Goal: Information Seeking & Learning: Check status

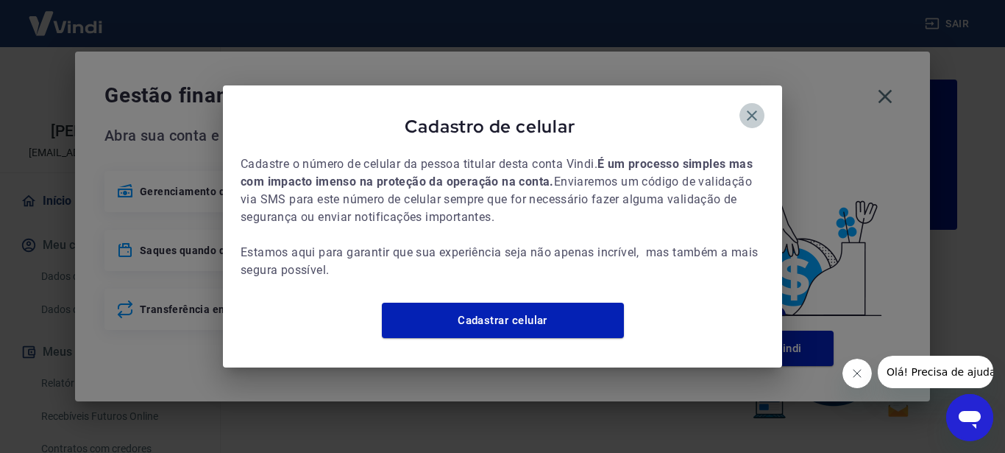
click at [753, 107] on icon "button" at bounding box center [752, 116] width 18 height 18
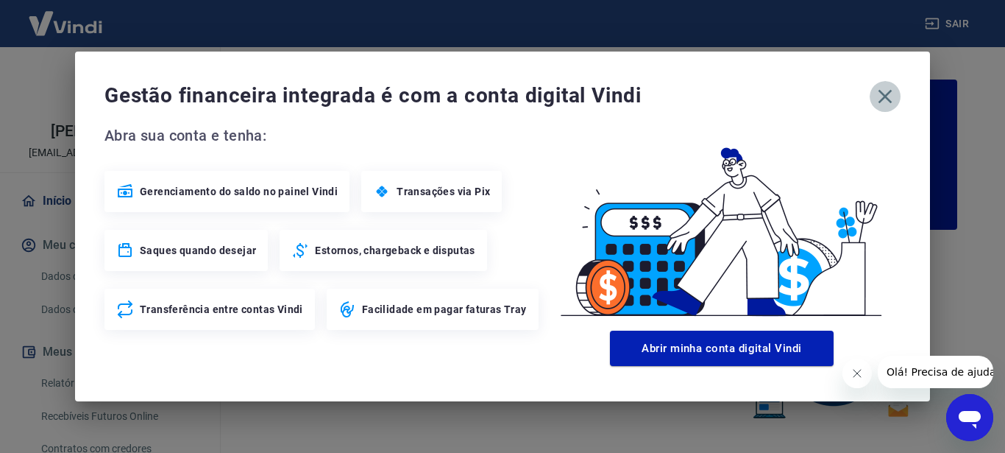
click at [882, 96] on icon "button" at bounding box center [885, 97] width 24 height 24
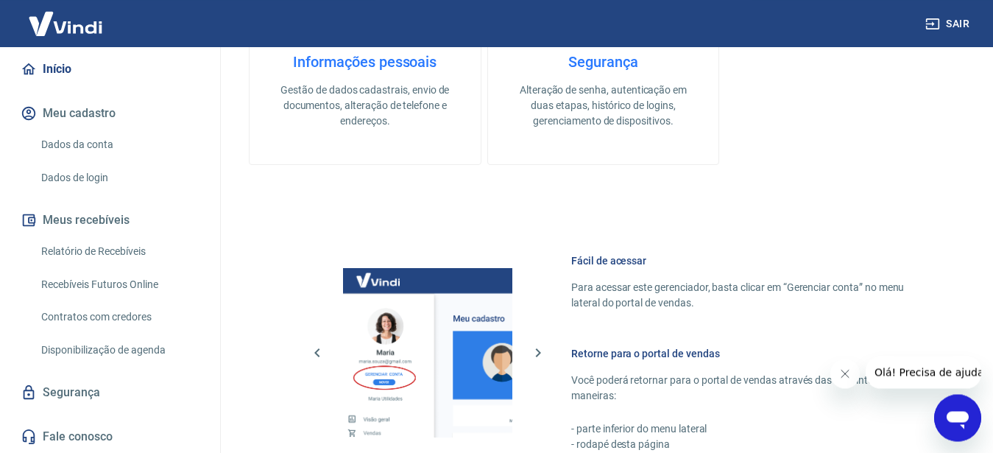
scroll to position [675, 0]
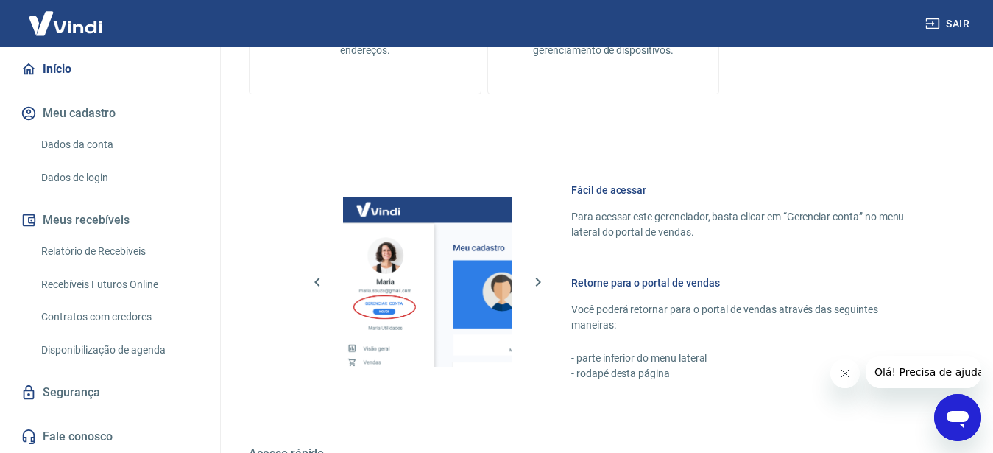
click at [74, 257] on link "Relatório de Recebíveis" at bounding box center [118, 251] width 167 height 30
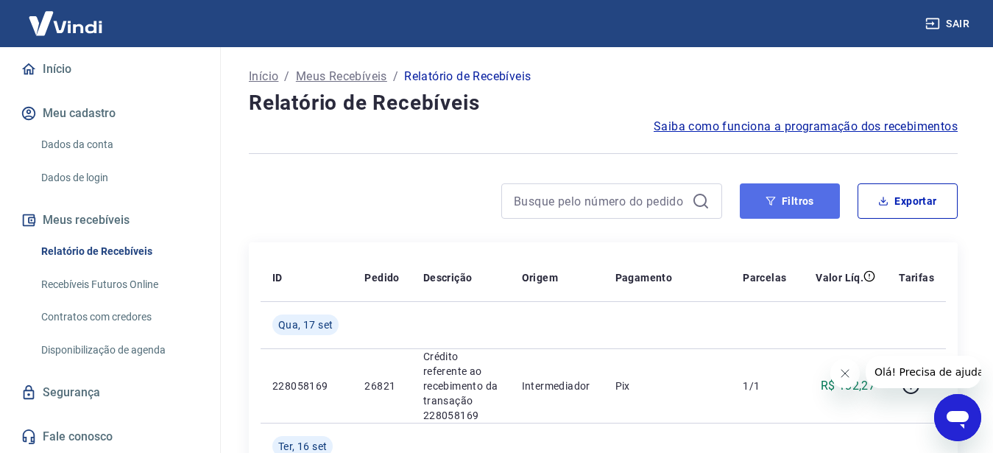
click at [781, 208] on button "Filtros" at bounding box center [789, 200] width 100 height 35
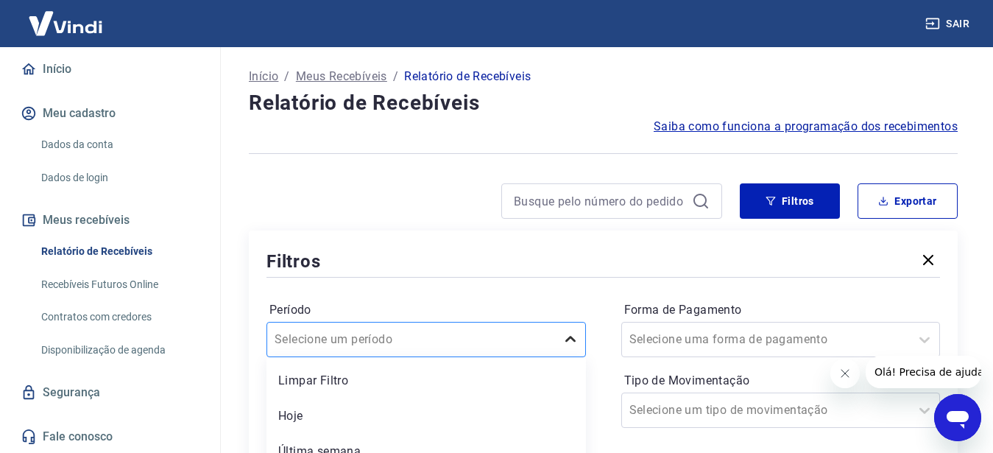
scroll to position [125, 0]
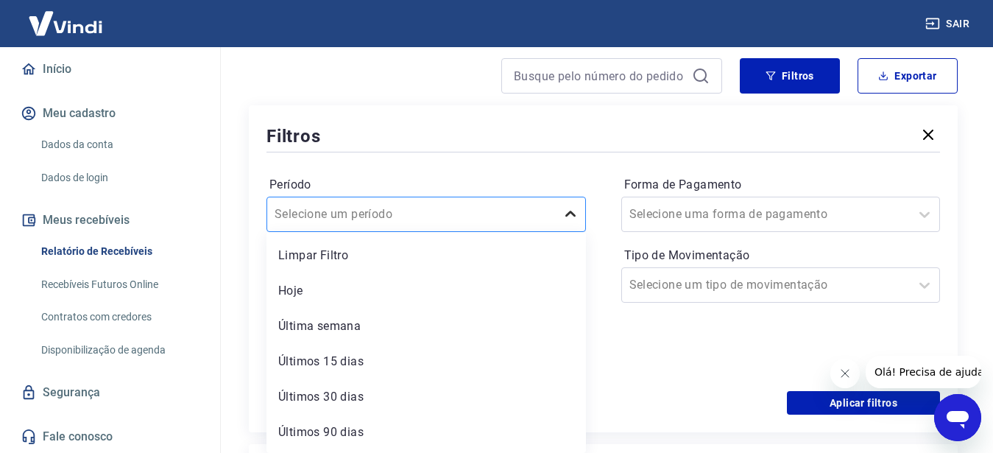
click at [568, 232] on div "option Limpar Filtro focused, 1 of 7. 7 results available. Use Up and Down to c…" at bounding box center [425, 213] width 319 height 35
click at [314, 398] on div "Últimos 30 dias" at bounding box center [425, 396] width 319 height 29
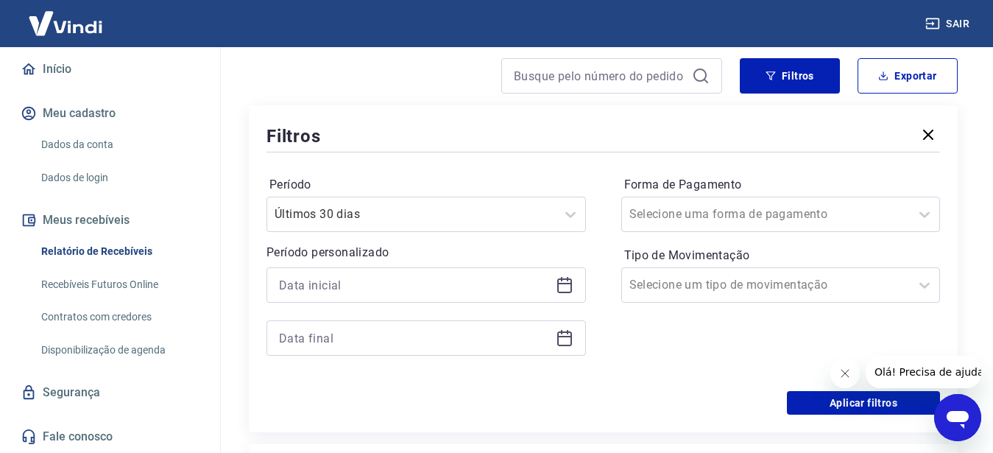
click at [556, 292] on icon at bounding box center [565, 285] width 18 height 18
click at [556, 293] on icon at bounding box center [565, 285] width 18 height 18
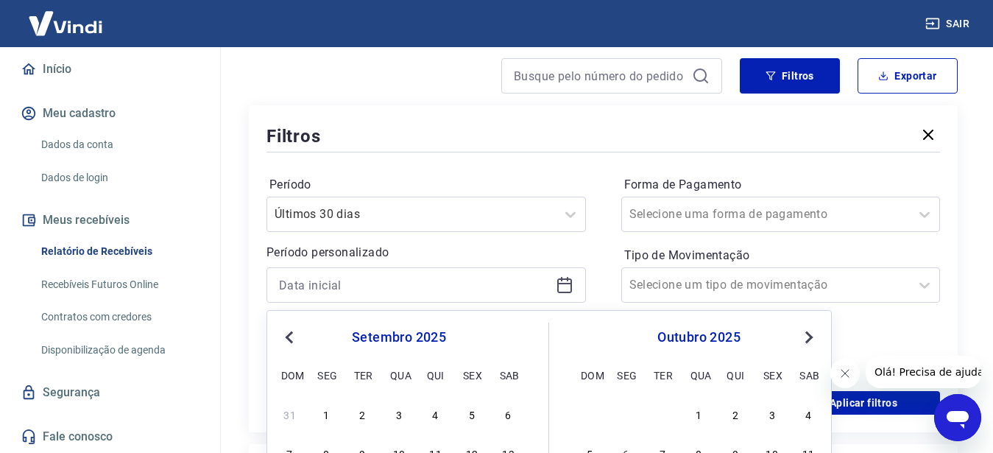
click at [556, 293] on icon at bounding box center [565, 285] width 18 height 18
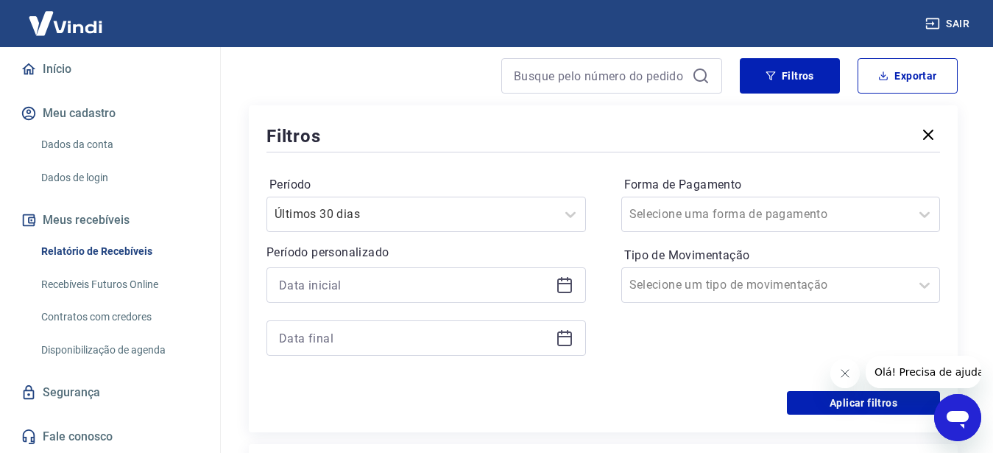
click at [494, 169] on div "Período Últimos 30 dias Período personalizado Forma de Pagamento Selecione uma …" at bounding box center [602, 272] width 673 height 235
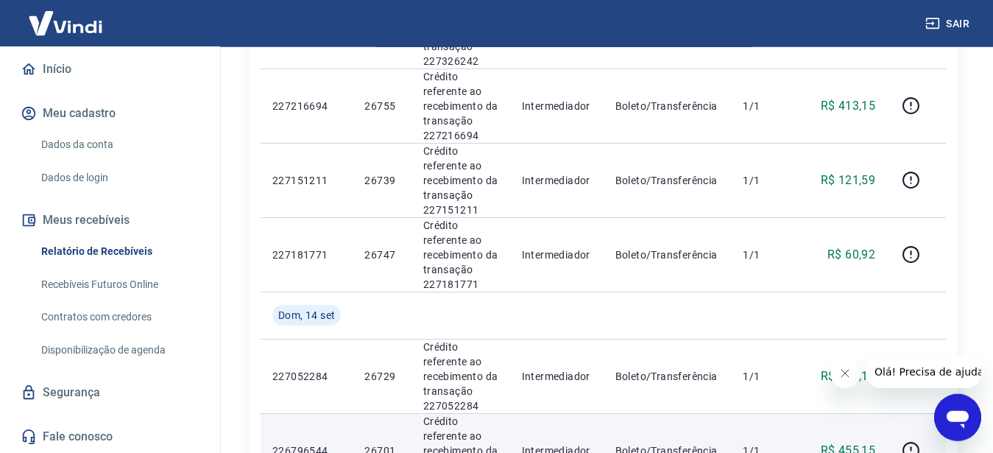
scroll to position [1476, 0]
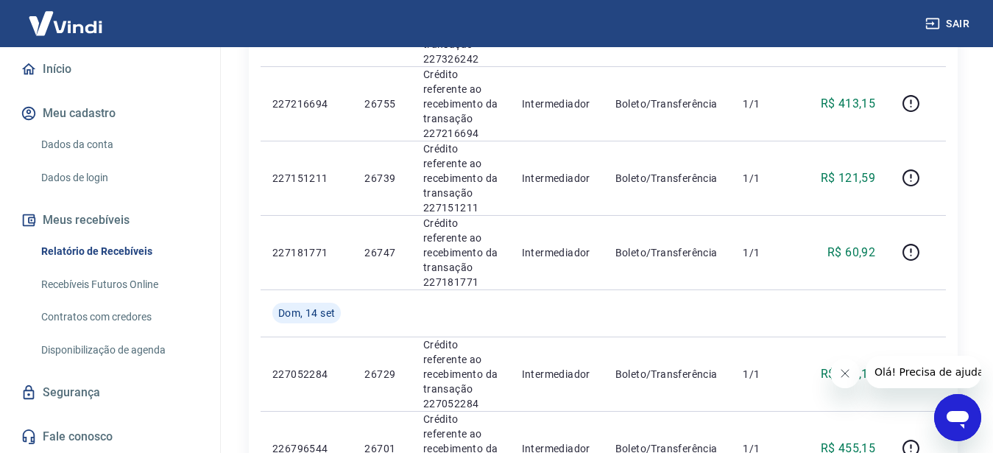
click at [841, 372] on icon "Fechar mensagem da empresa" at bounding box center [845, 373] width 12 height 12
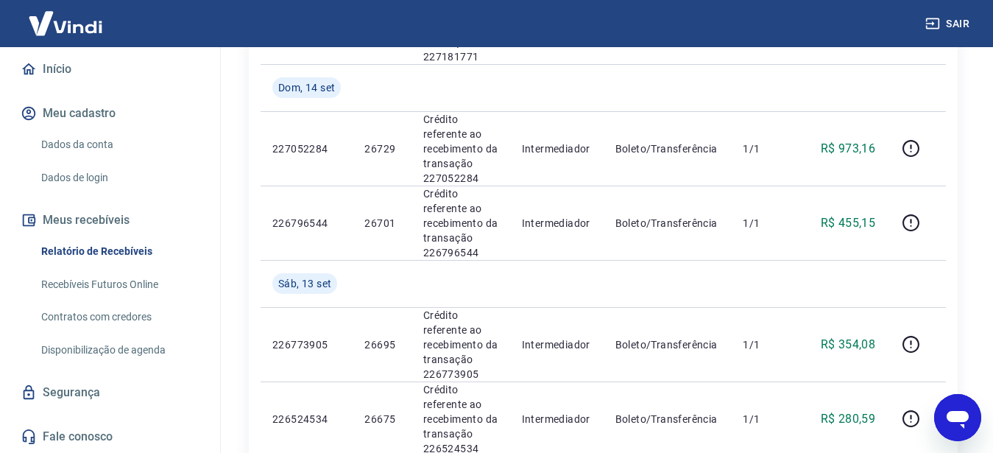
scroll to position [1842, 0]
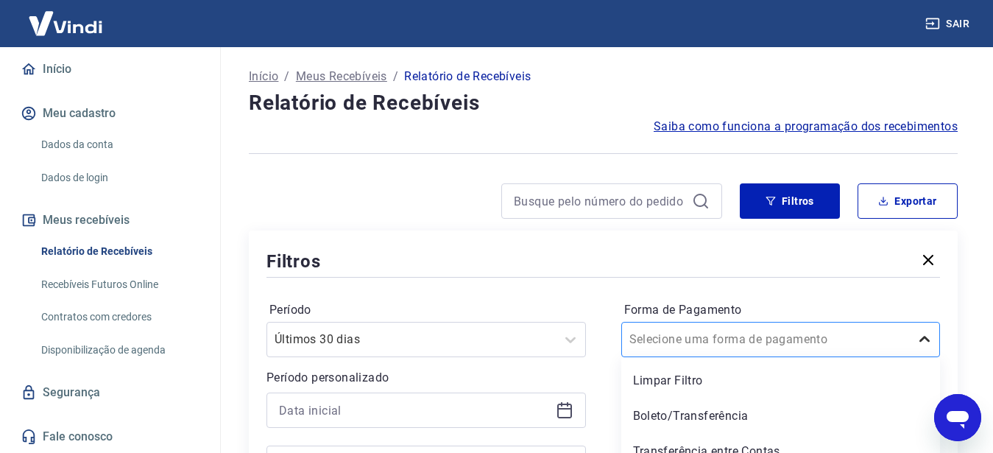
scroll to position [87, 0]
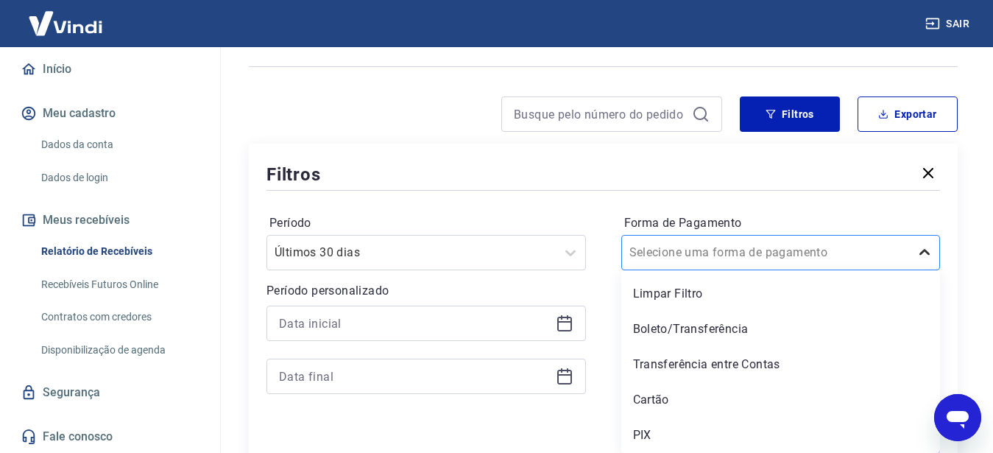
click at [929, 270] on div "option Boleto/Transferência focused, 2 of 5. 5 results available. Use Up and Do…" at bounding box center [780, 252] width 319 height 35
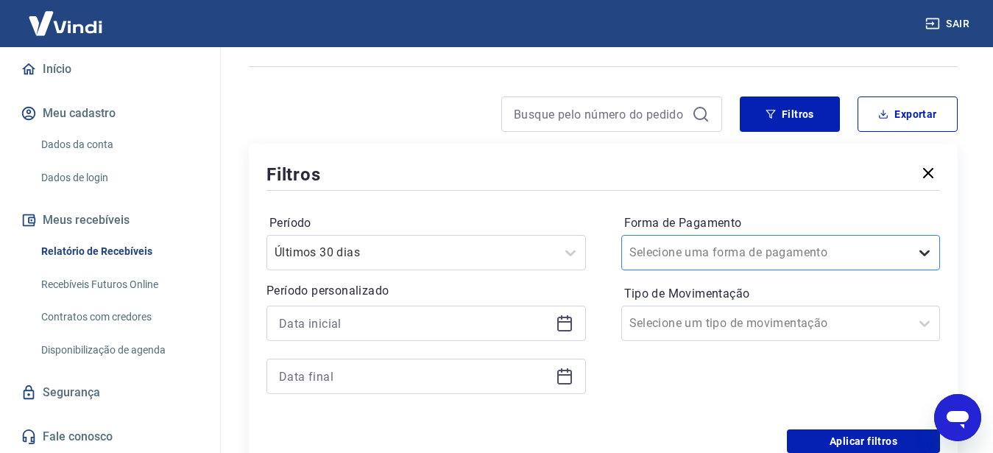
click at [921, 246] on icon at bounding box center [924, 253] width 18 height 18
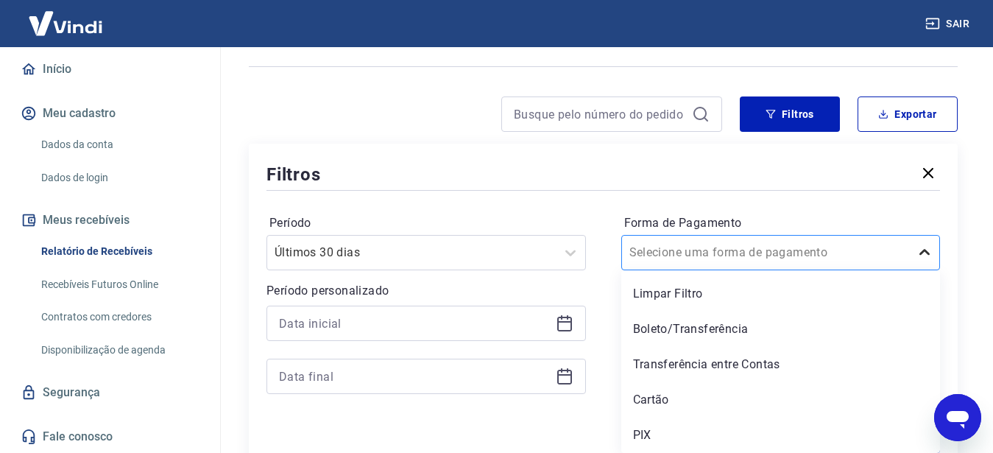
click at [921, 246] on icon at bounding box center [924, 253] width 18 height 18
click at [700, 323] on div "Boleto/Transferência" at bounding box center [780, 328] width 319 height 29
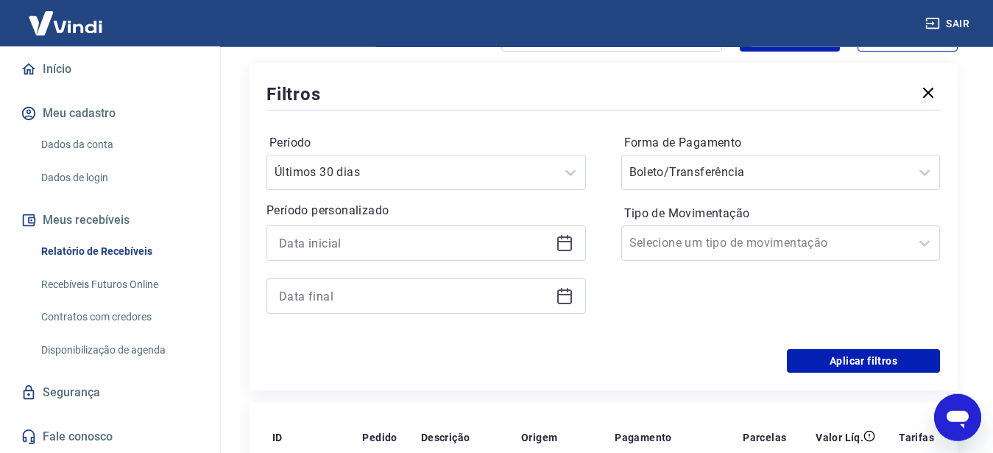
scroll to position [237, 0]
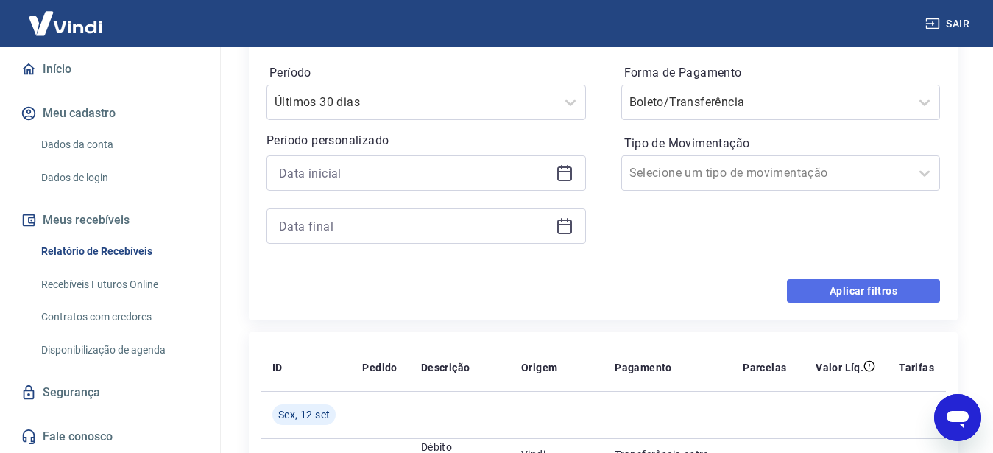
click at [844, 297] on button "Aplicar filtros" at bounding box center [863, 291] width 153 height 24
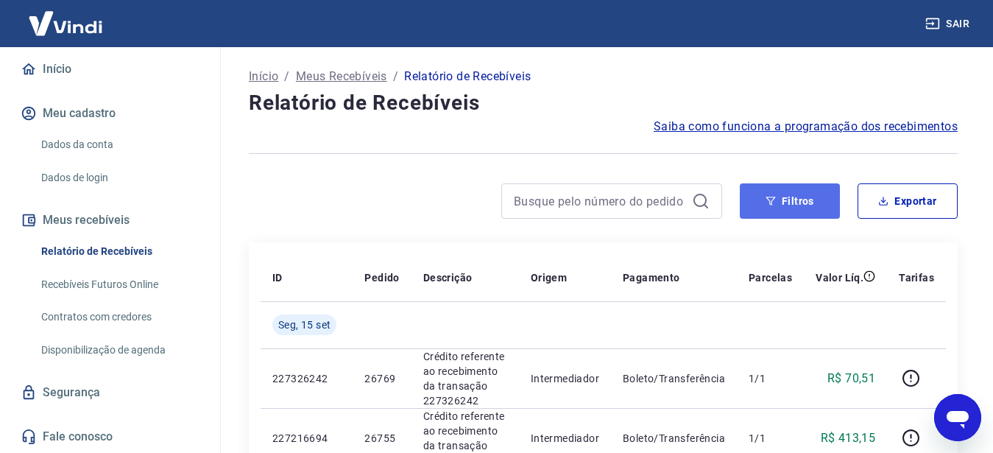
click at [778, 208] on button "Filtros" at bounding box center [789, 200] width 100 height 35
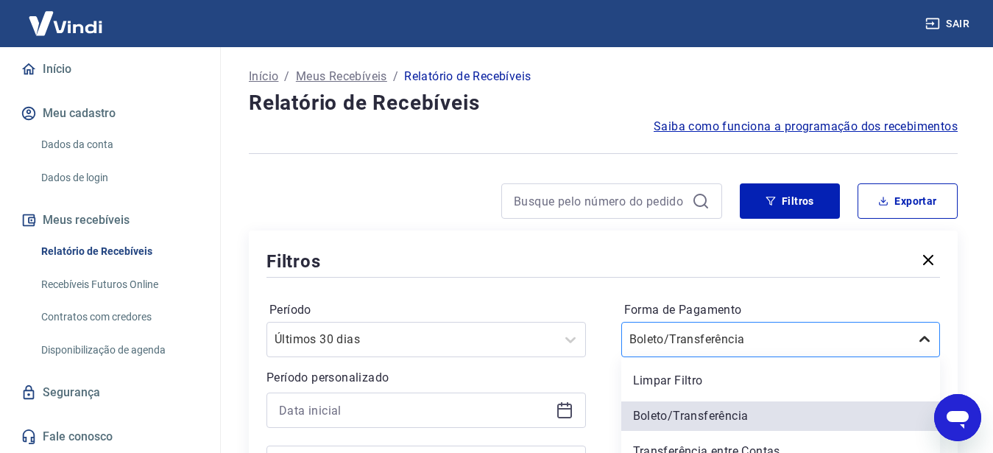
scroll to position [87, 0]
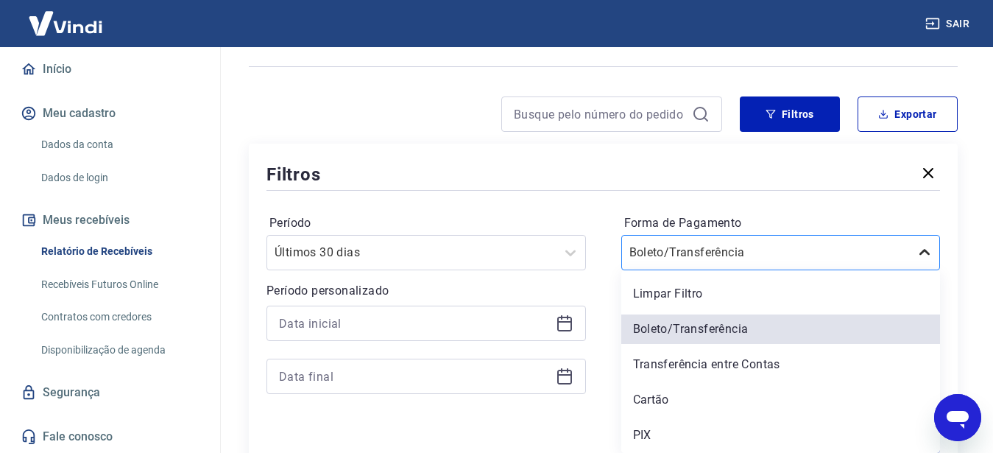
click at [928, 270] on div "option Boleto/Transferência selected, 2 of 5. 5 results available. Use Up and D…" at bounding box center [780, 252] width 319 height 35
click at [709, 293] on div "Limpar Filtro" at bounding box center [780, 293] width 319 height 29
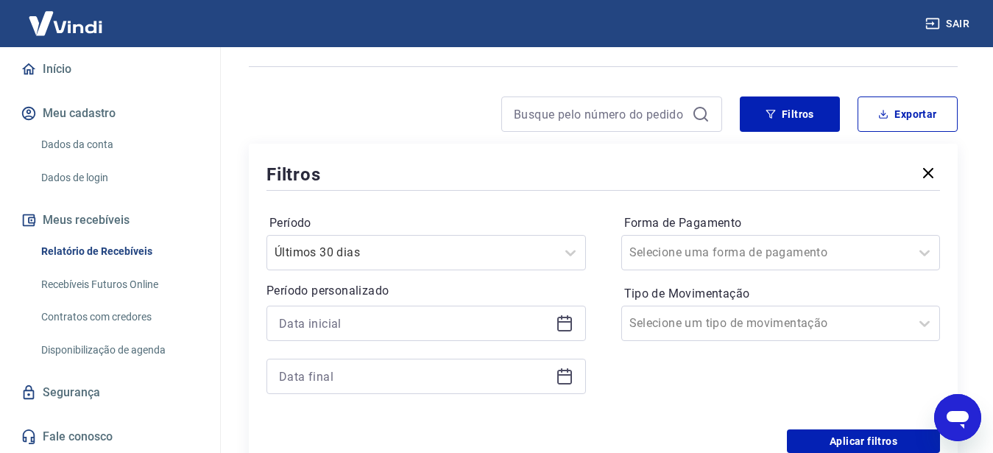
click at [691, 292] on label "Tipo de Movimentação" at bounding box center [780, 294] width 313 height 18
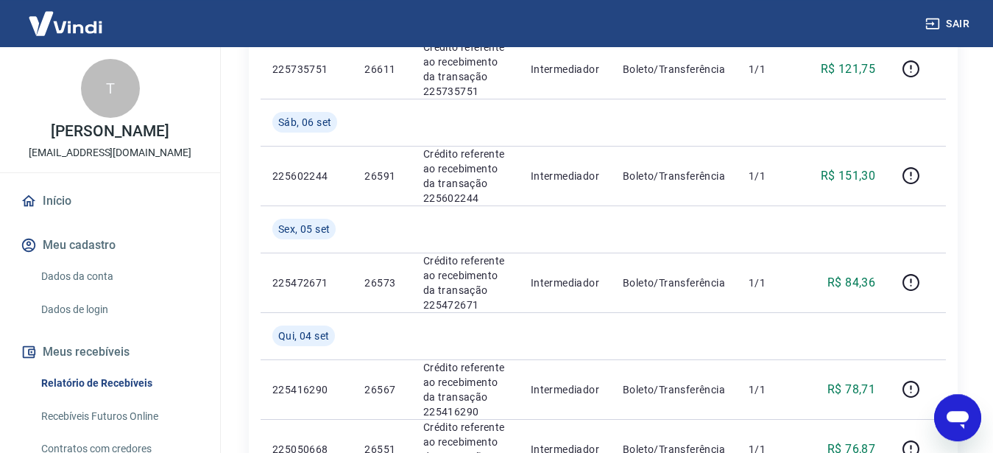
scroll to position [1783, 0]
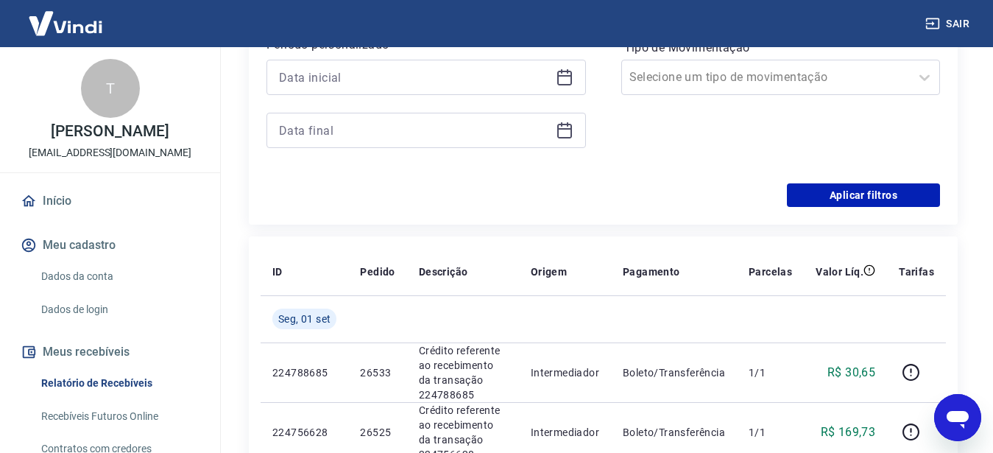
scroll to position [558, 0]
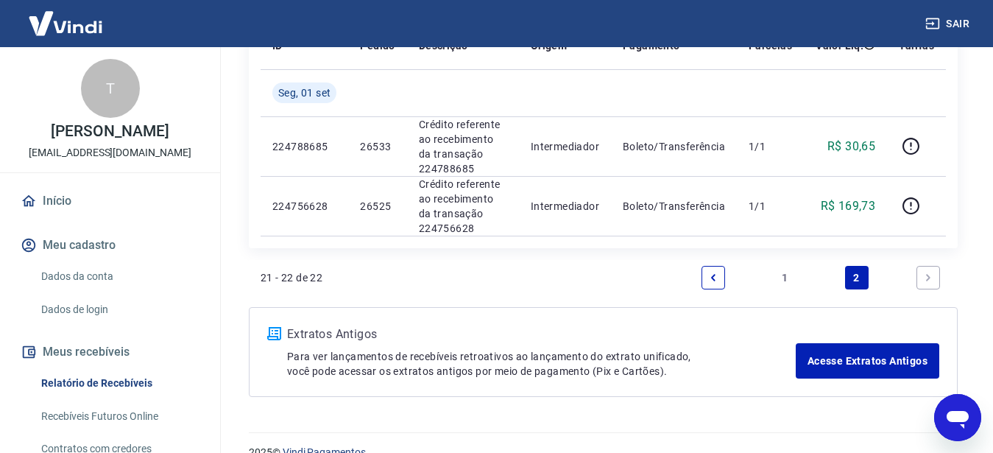
click at [709, 272] on icon "Previous page" at bounding box center [713, 277] width 10 height 10
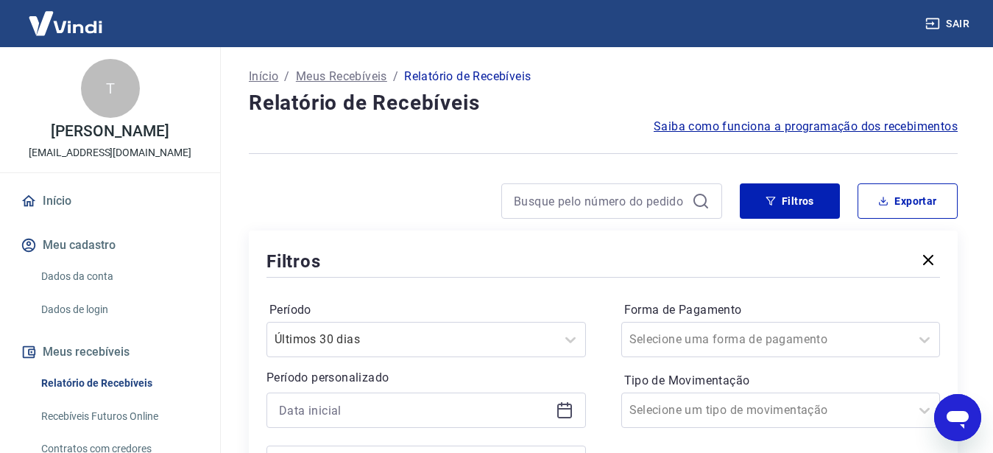
click at [737, 127] on span "Saiba como funciona a programação dos recebimentos" at bounding box center [805, 127] width 304 height 18
click at [923, 257] on icon "button" at bounding box center [928, 260] width 18 height 18
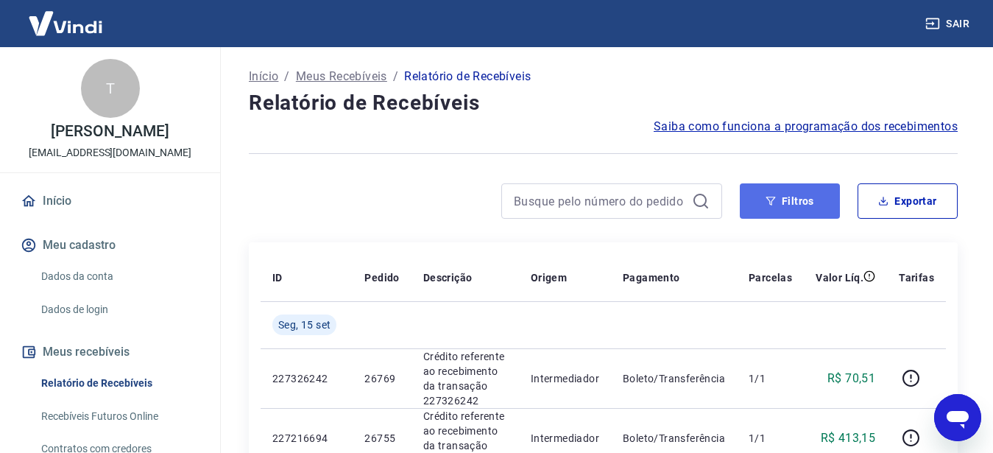
click at [809, 209] on button "Filtros" at bounding box center [789, 200] width 100 height 35
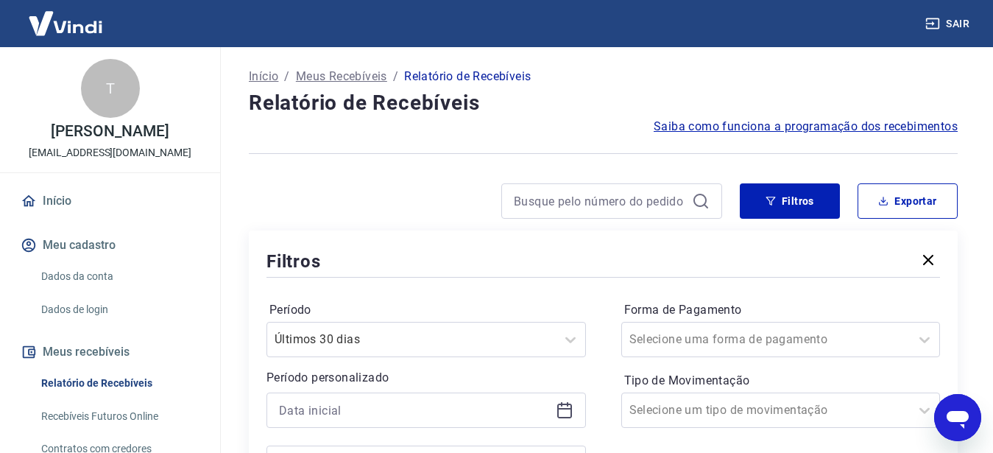
click at [924, 261] on icon "button" at bounding box center [928, 260] width 18 height 18
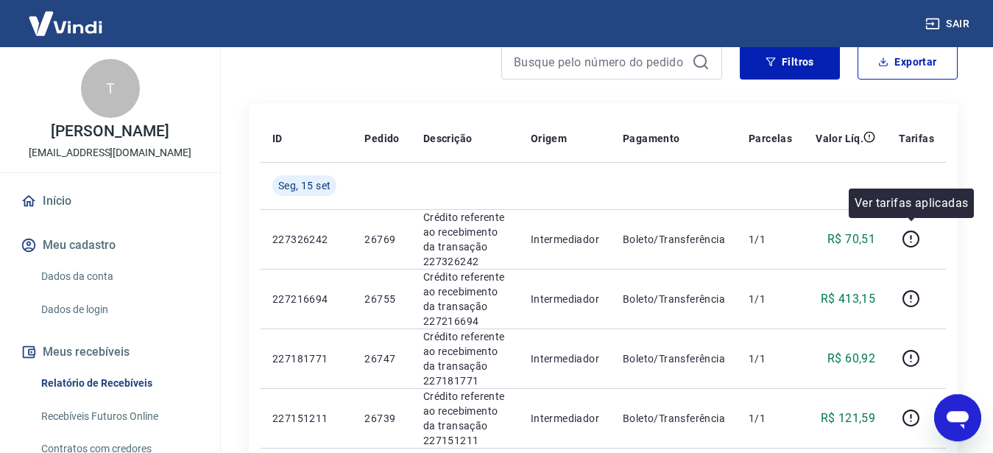
scroll to position [150, 0]
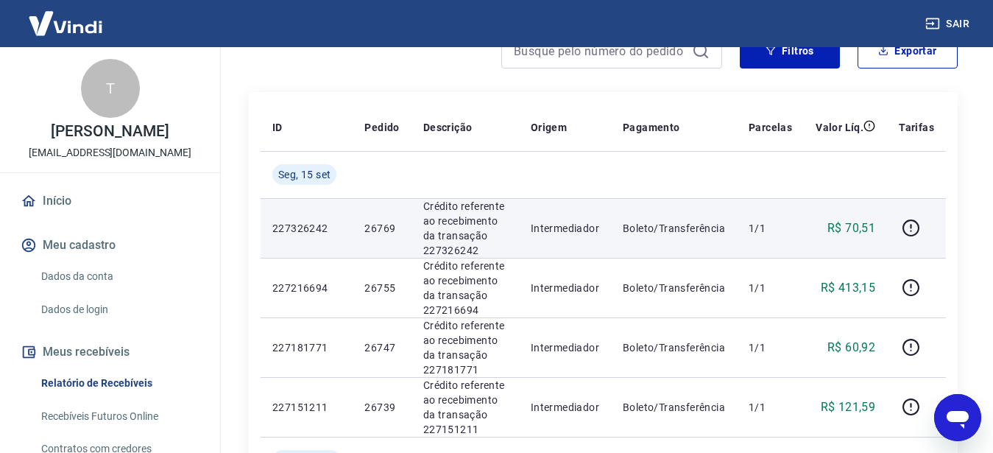
click at [909, 240] on td at bounding box center [916, 228] width 59 height 60
click at [908, 226] on icon "button" at bounding box center [910, 228] width 18 height 18
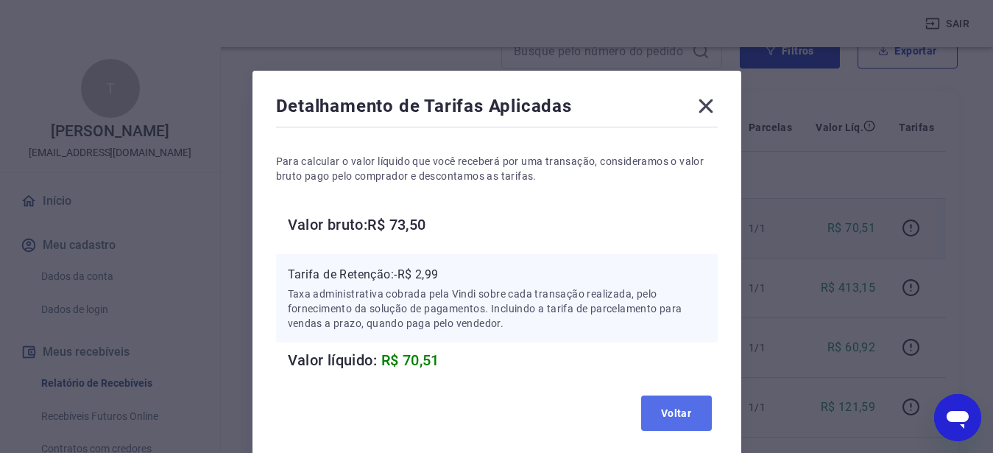
click at [653, 413] on button "Voltar" at bounding box center [676, 412] width 71 height 35
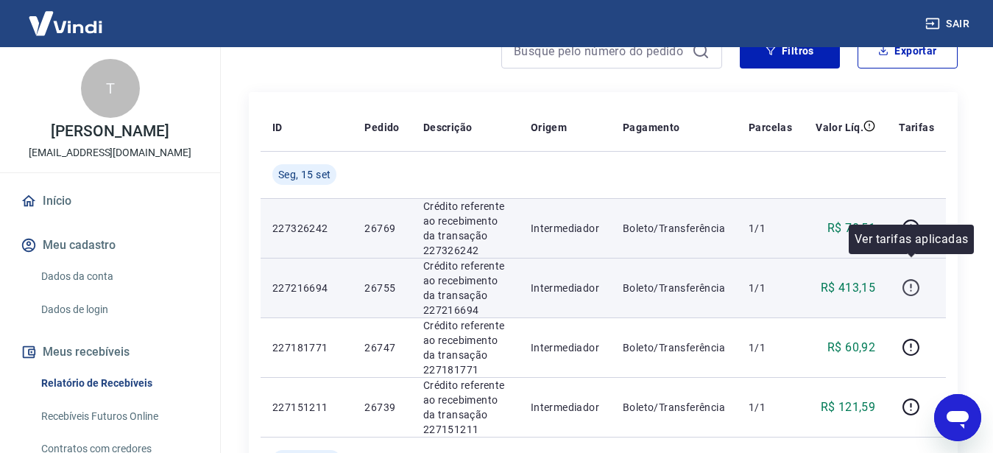
click at [909, 278] on icon "button" at bounding box center [910, 287] width 18 height 18
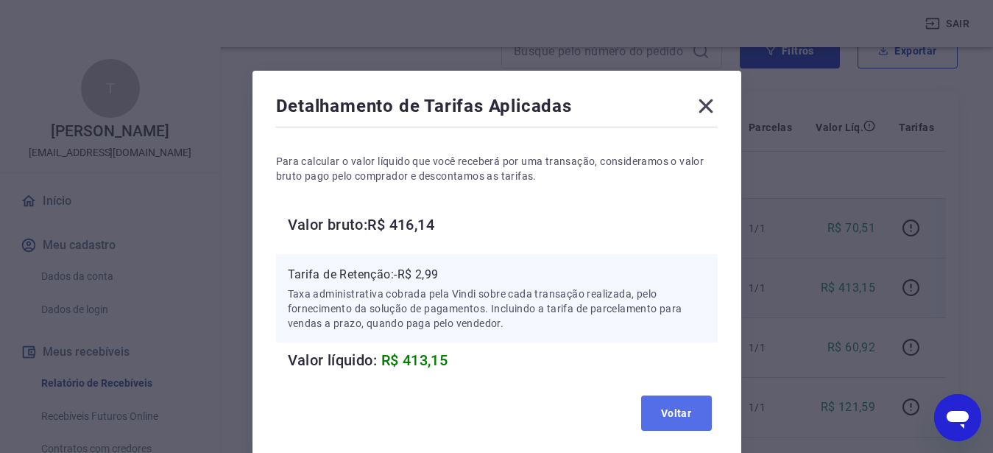
click at [653, 404] on button "Voltar" at bounding box center [676, 412] width 71 height 35
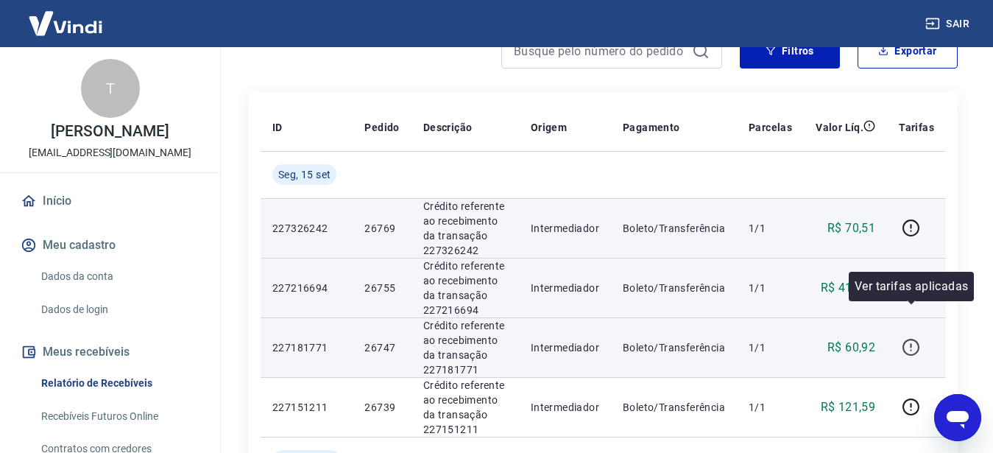
click at [908, 338] on icon "button" at bounding box center [910, 347] width 18 height 18
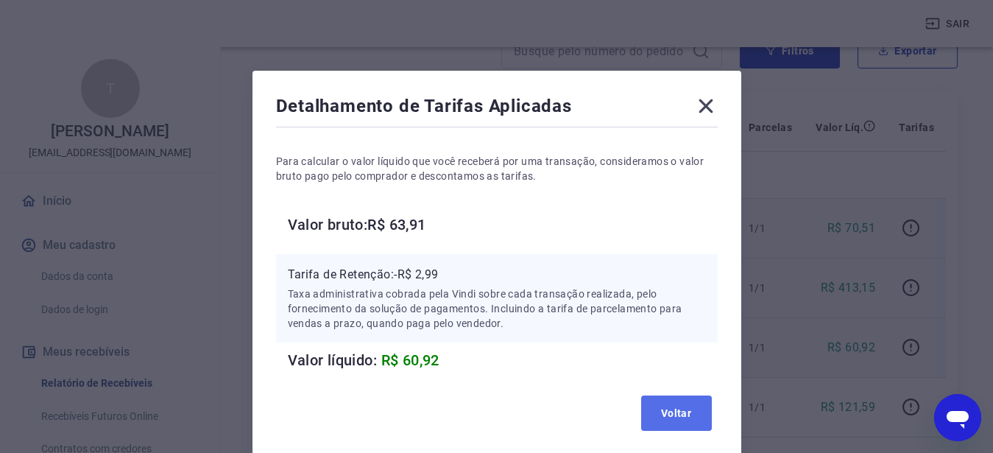
click at [653, 407] on button "Voltar" at bounding box center [676, 412] width 71 height 35
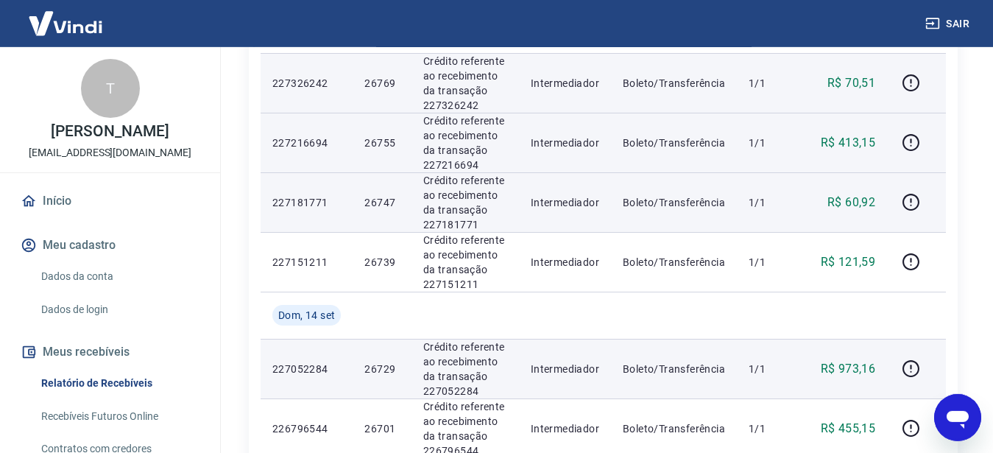
scroll to position [300, 0]
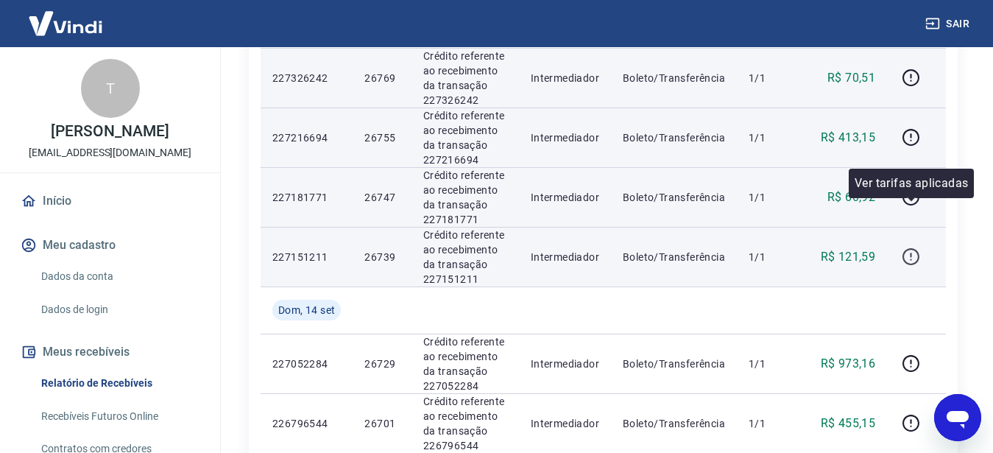
click at [913, 247] on icon "button" at bounding box center [910, 256] width 18 height 18
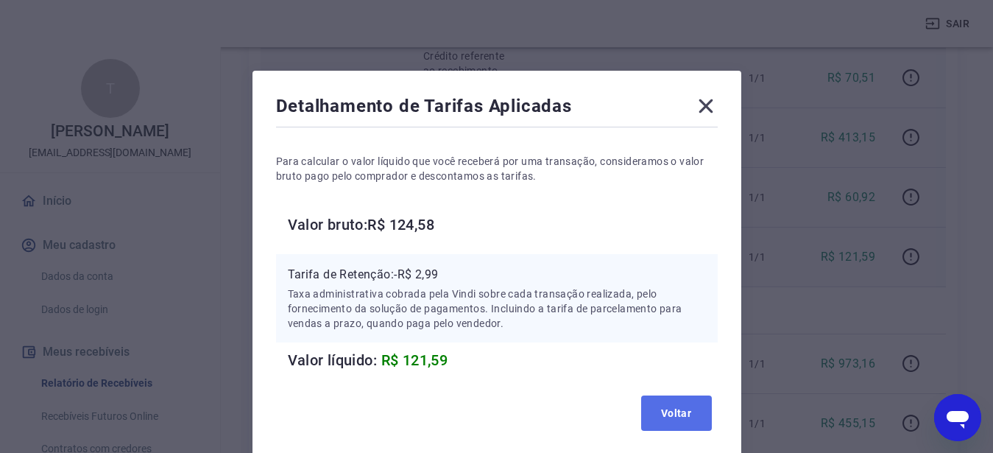
click at [664, 409] on button "Voltar" at bounding box center [676, 412] width 71 height 35
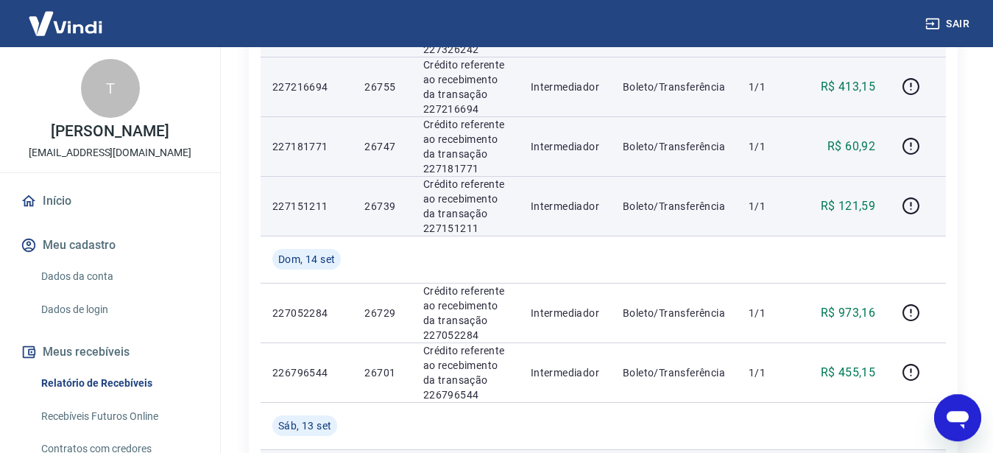
scroll to position [375, 0]
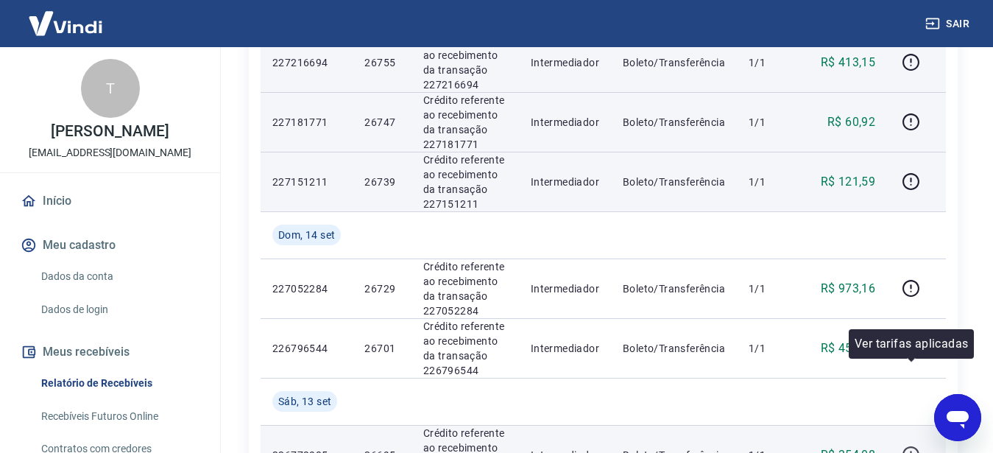
click at [915, 445] on icon "button" at bounding box center [910, 454] width 18 height 18
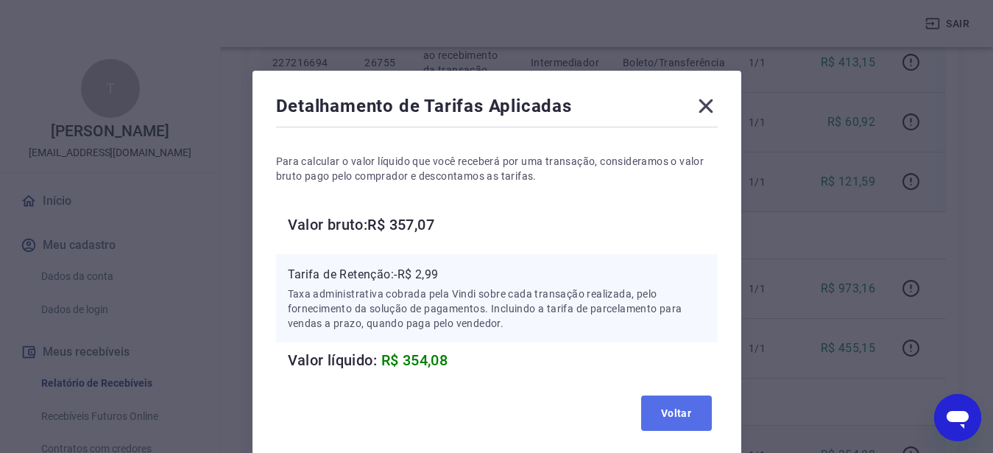
click at [705, 399] on button "Voltar" at bounding box center [676, 412] width 71 height 35
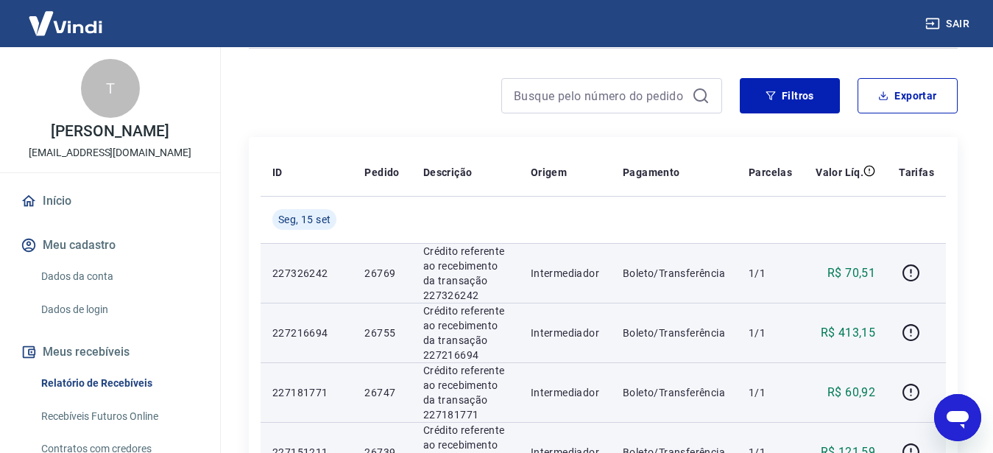
scroll to position [0, 0]
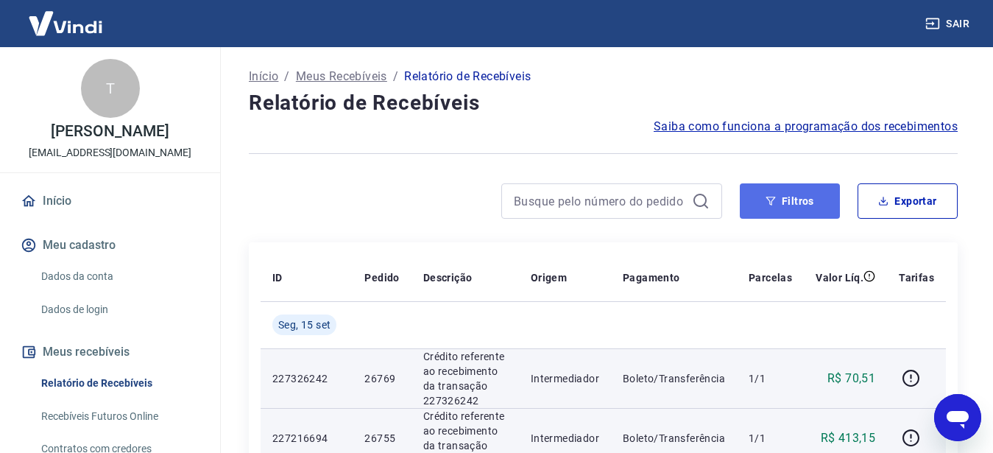
click at [786, 210] on button "Filtros" at bounding box center [789, 200] width 100 height 35
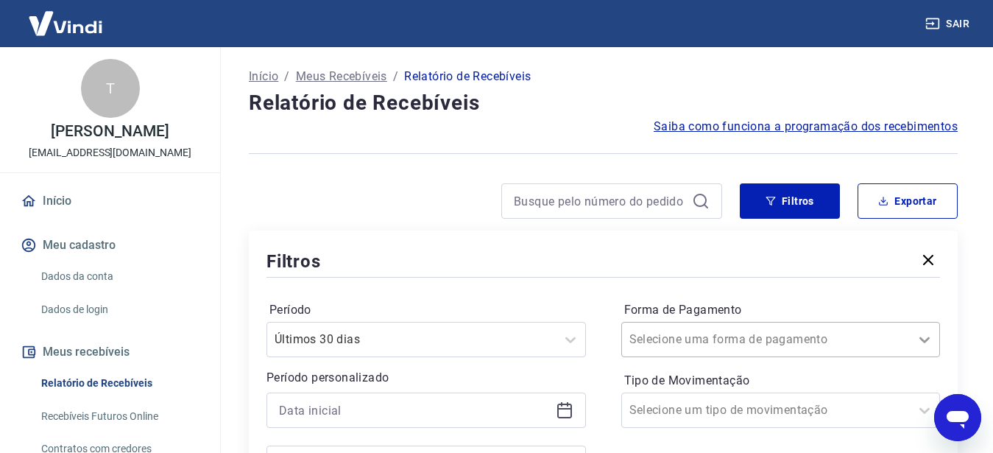
scroll to position [87, 0]
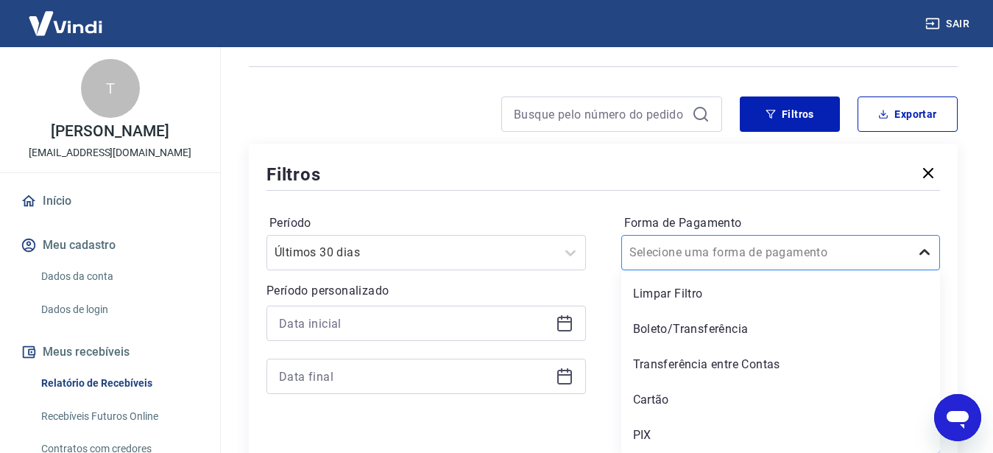
click at [923, 270] on div "option Boleto/Transferência focused, 2 of 5. 5 results available. Use Up and Do…" at bounding box center [780, 252] width 319 height 35
click at [642, 436] on div "PIX" at bounding box center [780, 434] width 319 height 29
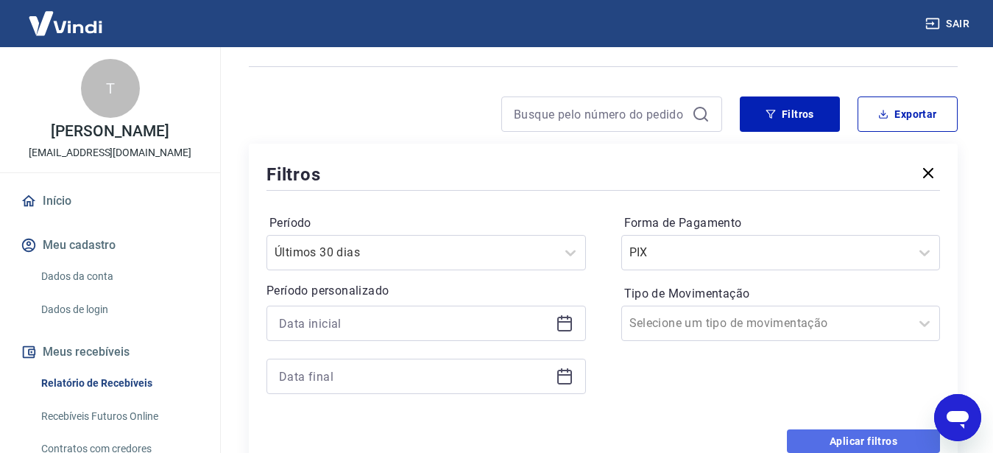
click at [825, 441] on button "Aplicar filtros" at bounding box center [863, 441] width 153 height 24
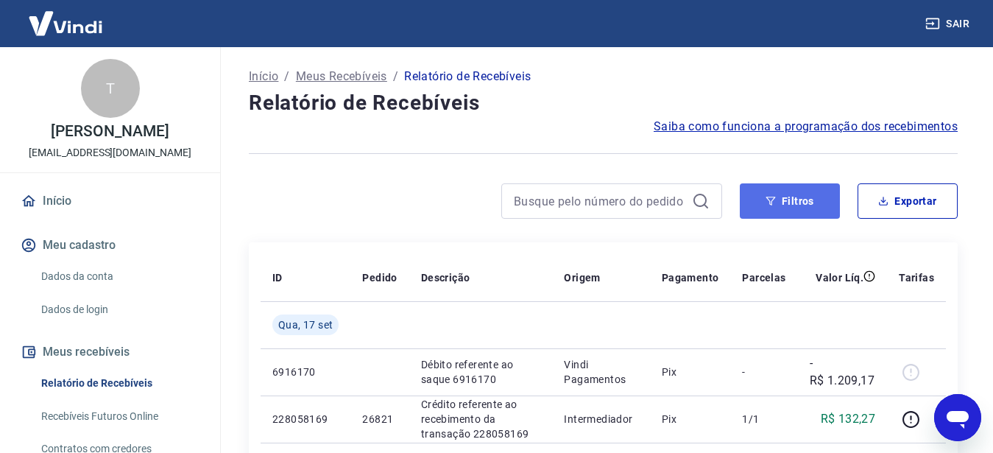
click at [795, 199] on button "Filtros" at bounding box center [789, 200] width 100 height 35
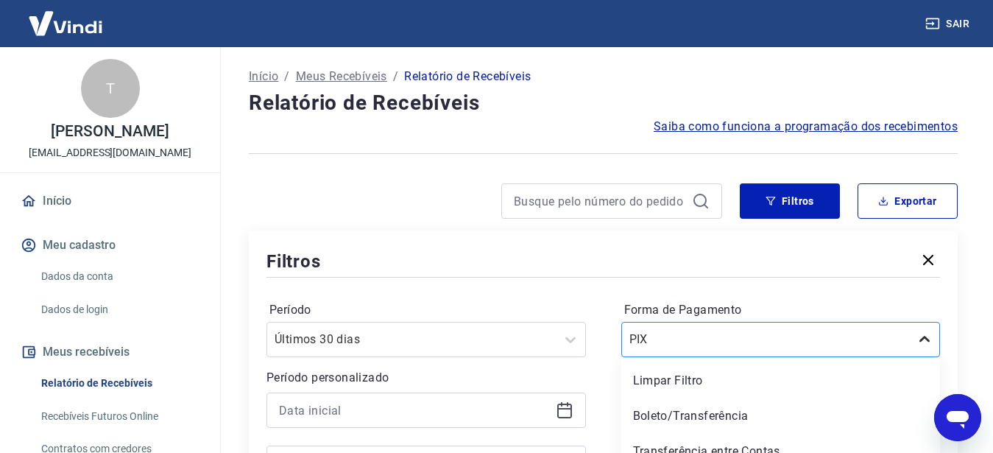
scroll to position [87, 0]
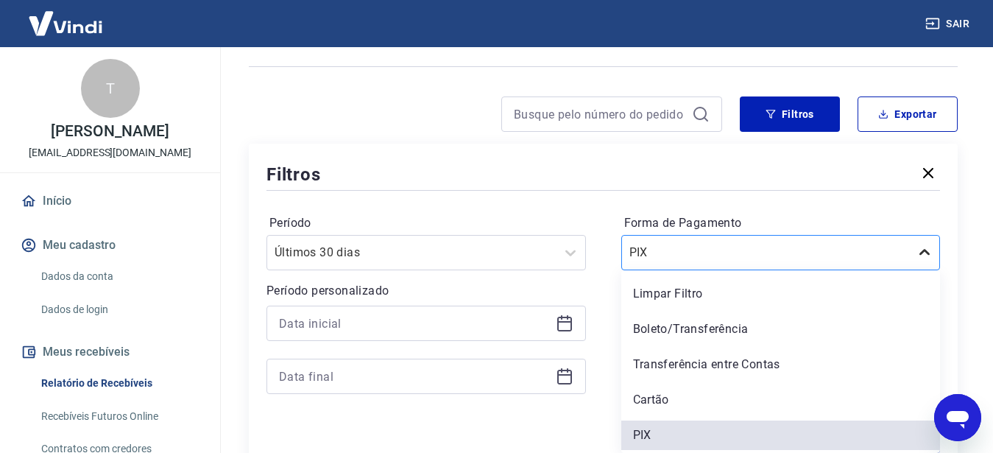
click at [924, 270] on div "option Boleto/Transferência focused, 2 of 5. 5 results available. Use Up and Do…" at bounding box center [780, 252] width 319 height 35
click at [683, 330] on div "Boleto/Transferência" at bounding box center [780, 328] width 319 height 29
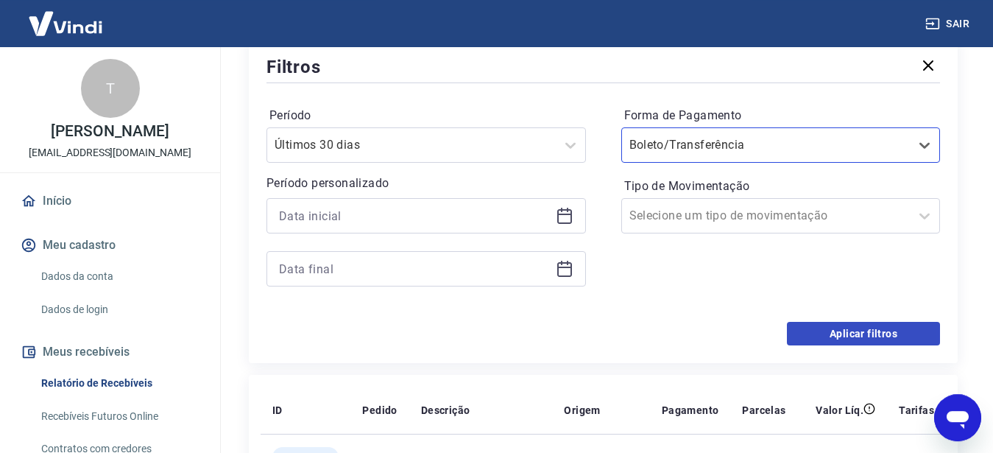
scroll to position [237, 0]
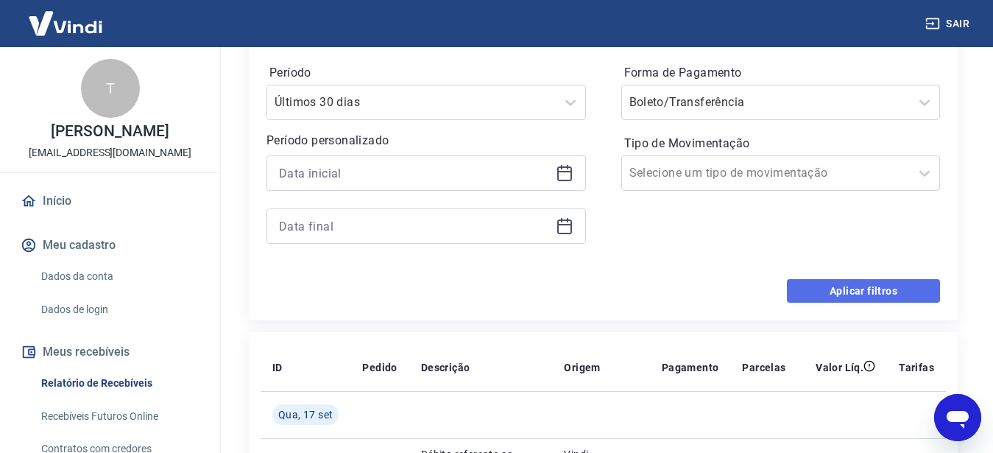
click at [845, 294] on button "Aplicar filtros" at bounding box center [863, 291] width 153 height 24
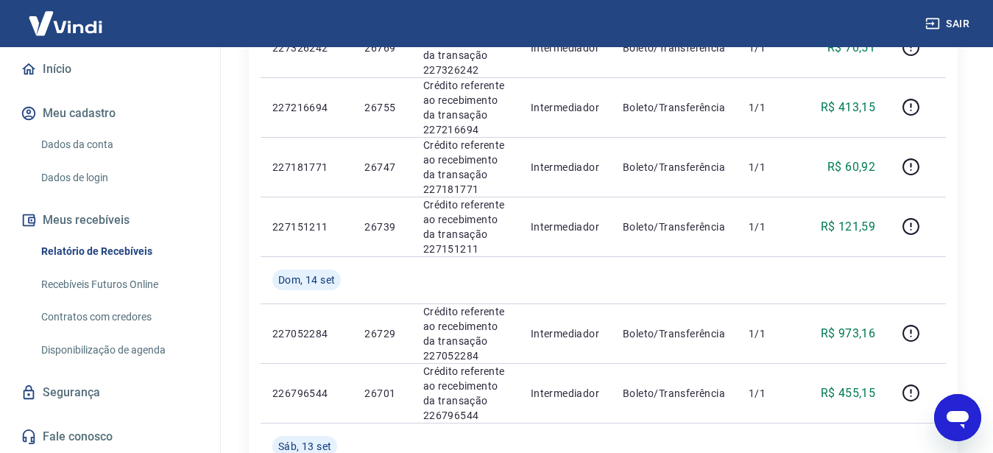
scroll to position [180, 0]
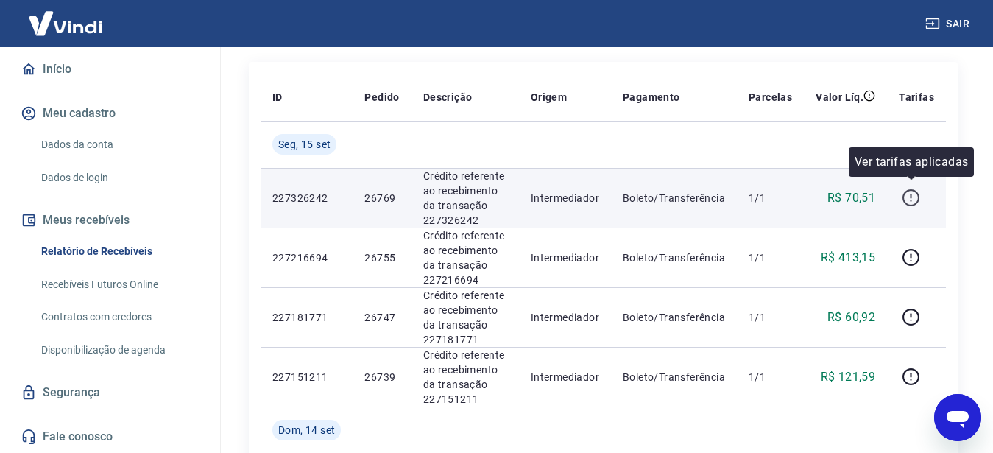
click at [909, 196] on icon "button" at bounding box center [910, 197] width 18 height 18
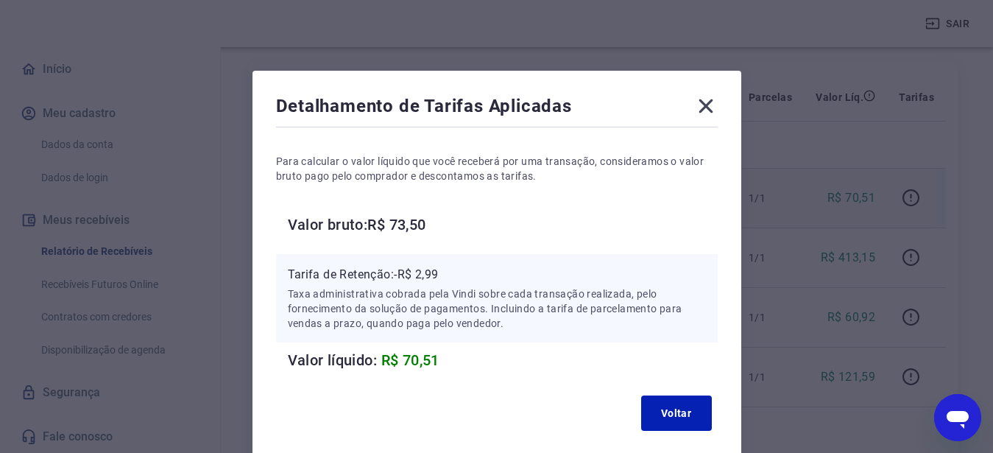
click at [712, 110] on icon at bounding box center [706, 106] width 24 height 24
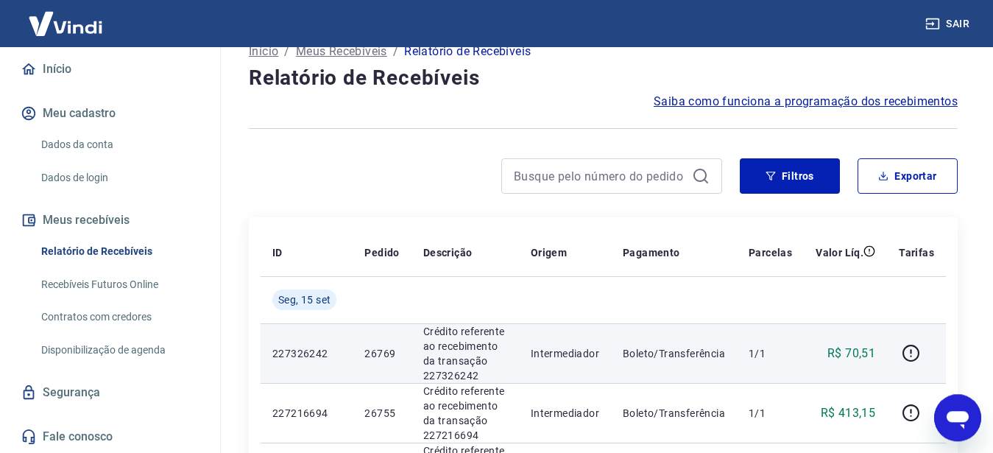
scroll to position [0, 0]
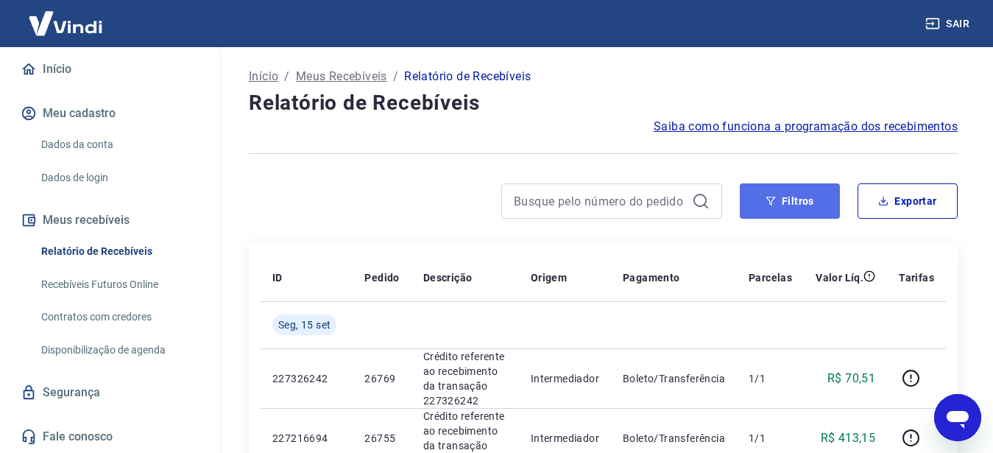
click at [796, 206] on button "Filtros" at bounding box center [789, 200] width 100 height 35
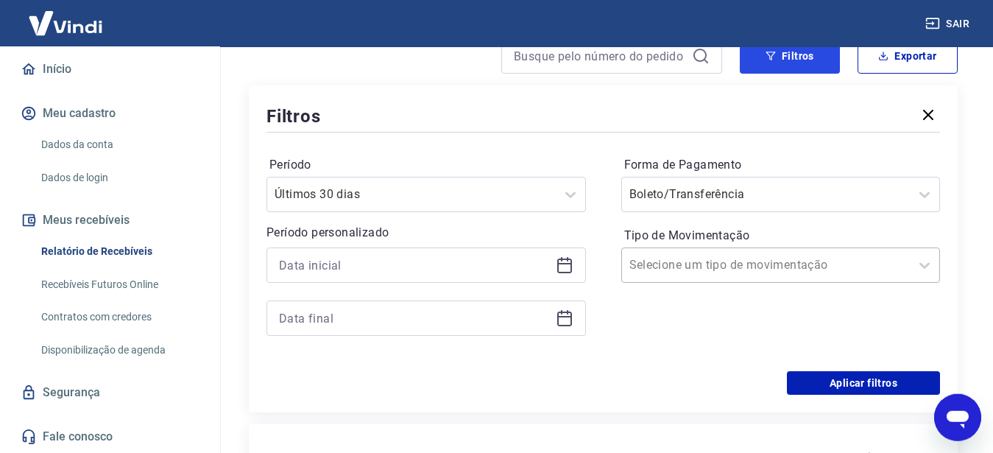
scroll to position [150, 0]
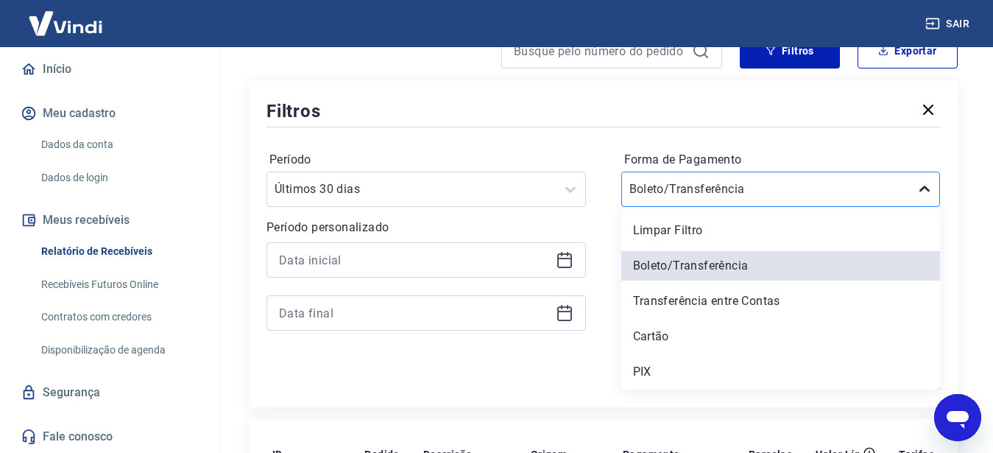
click at [927, 188] on icon at bounding box center [924, 189] width 18 height 18
drag, startPoint x: 639, startPoint y: 360, endPoint x: 649, endPoint y: 363, distance: 10.2
click at [642, 361] on div "PIX" at bounding box center [780, 371] width 319 height 29
click at [649, 363] on div "Período Últimos 30 dias Período personalizado Forma de Pagamento option PIX foc…" at bounding box center [602, 247] width 673 height 235
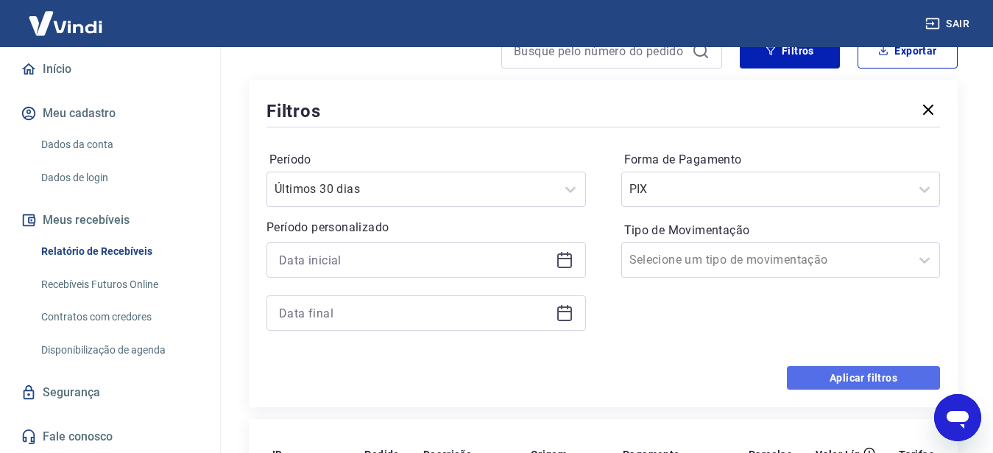
click at [843, 371] on button "Aplicar filtros" at bounding box center [863, 378] width 153 height 24
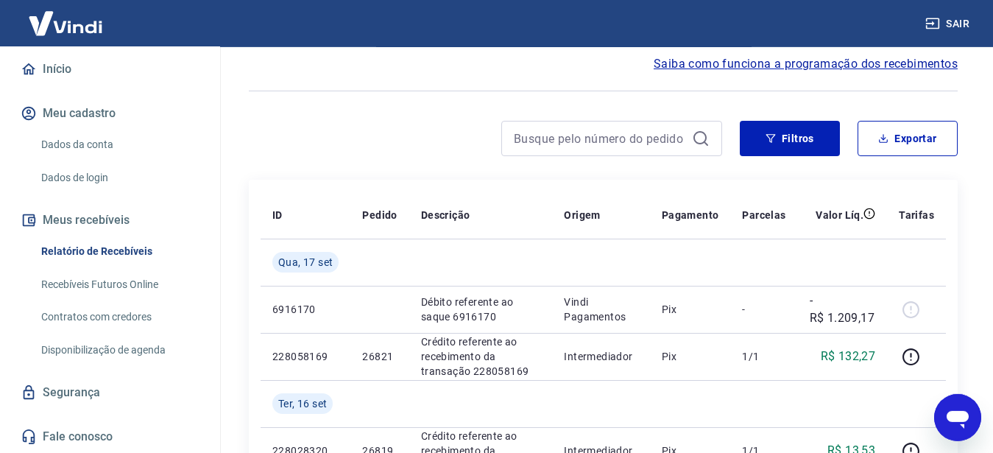
scroll to position [75, 0]
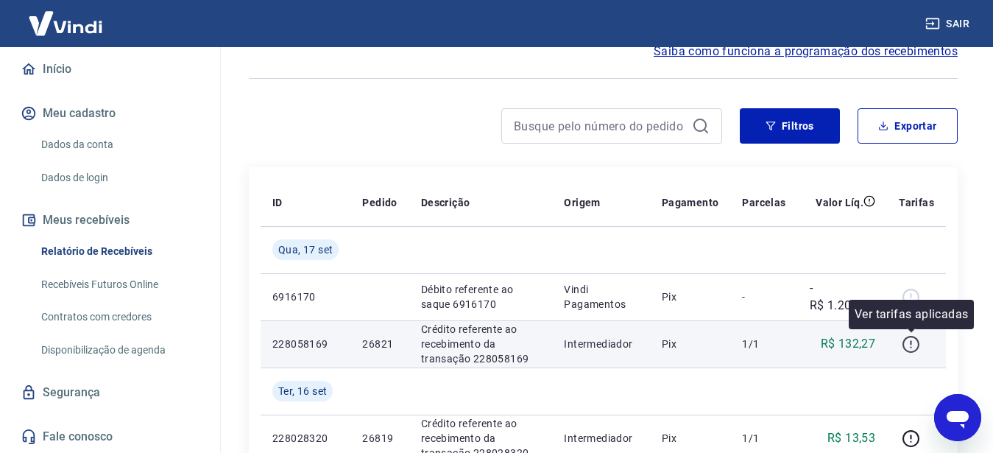
click at [907, 343] on icon "button" at bounding box center [910, 344] width 18 height 18
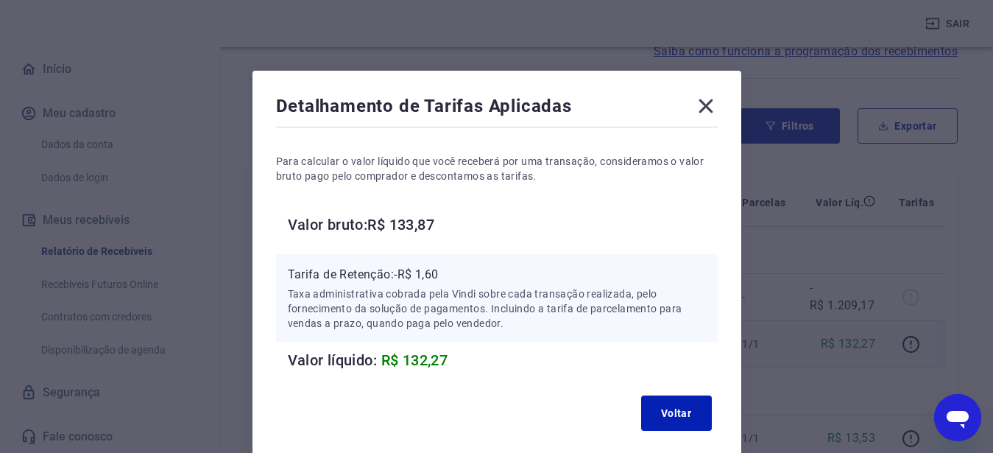
click at [703, 106] on icon at bounding box center [706, 106] width 24 height 24
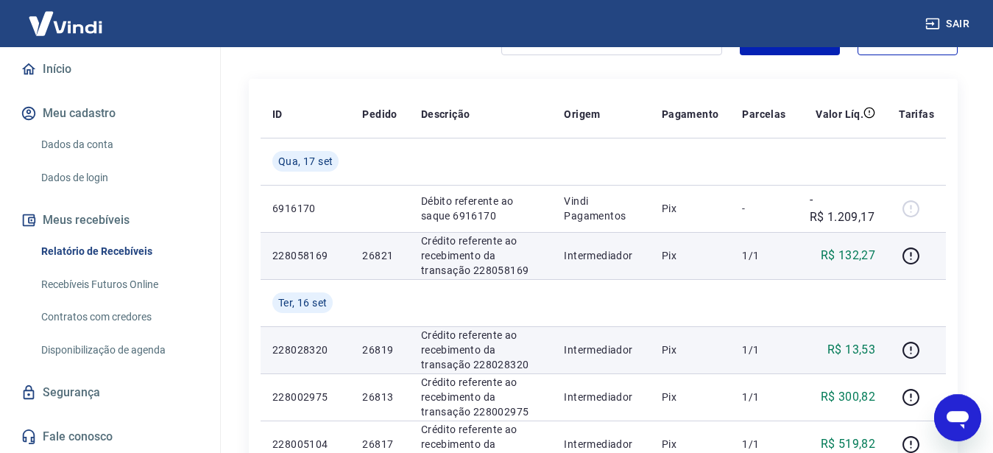
scroll to position [225, 0]
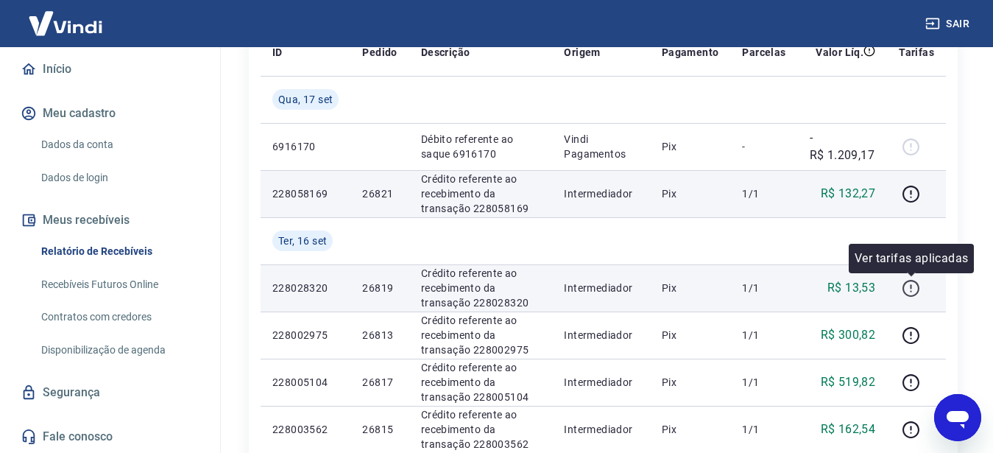
click at [909, 285] on icon "button" at bounding box center [910, 288] width 18 height 18
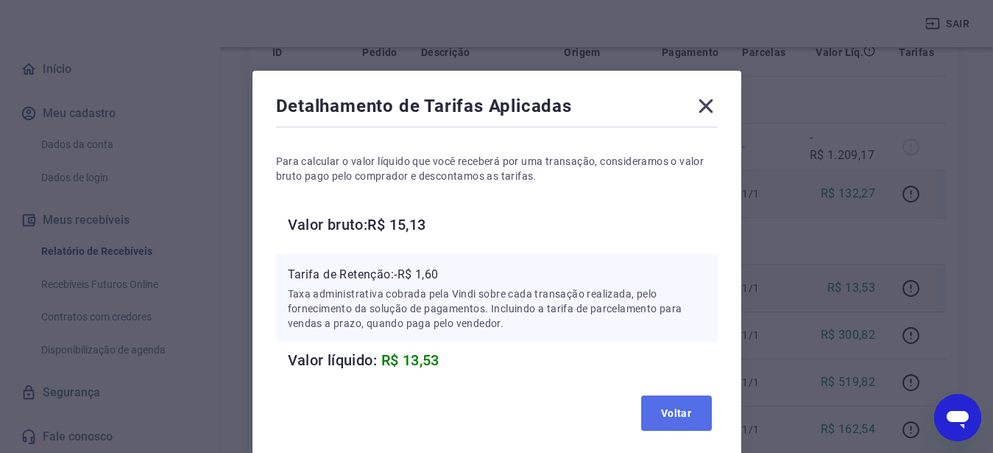
click at [668, 412] on button "Voltar" at bounding box center [676, 412] width 71 height 35
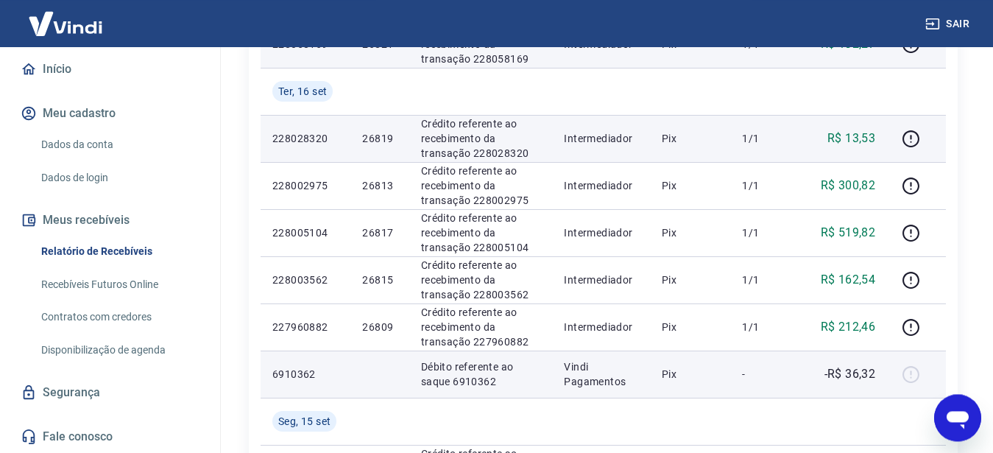
scroll to position [375, 0]
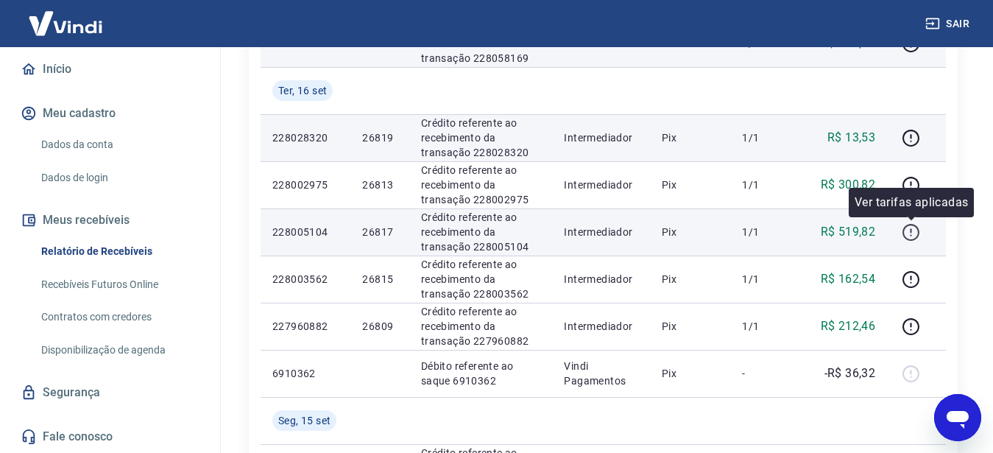
click at [904, 231] on icon "button" at bounding box center [910, 232] width 17 height 17
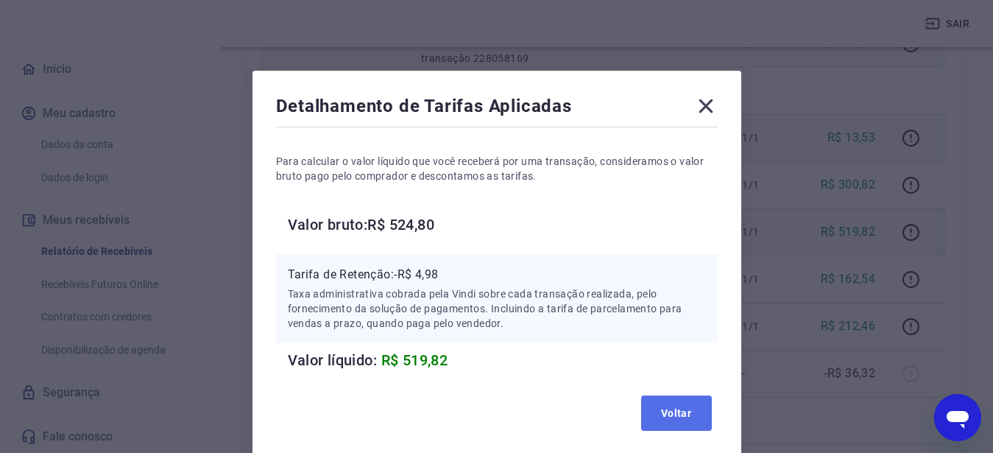
click at [687, 405] on button "Voltar" at bounding box center [676, 412] width 71 height 35
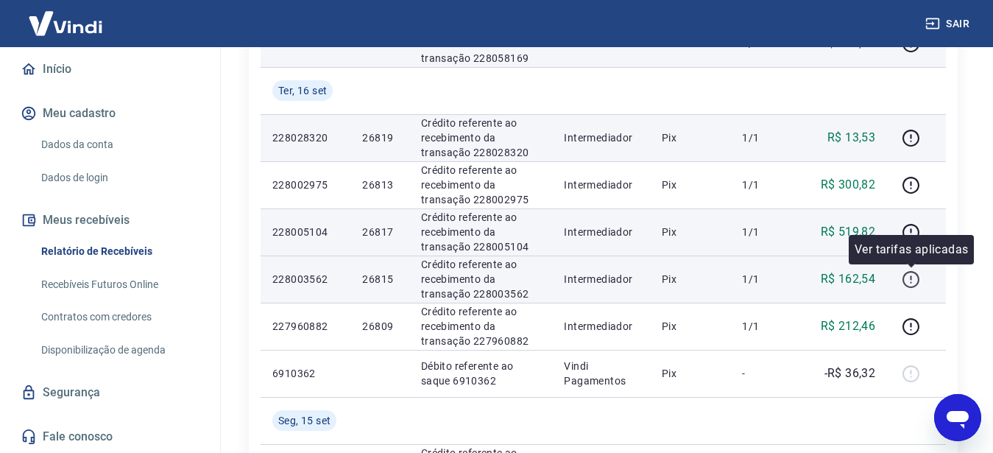
click at [911, 278] on icon "button" at bounding box center [909, 277] width 1 height 4
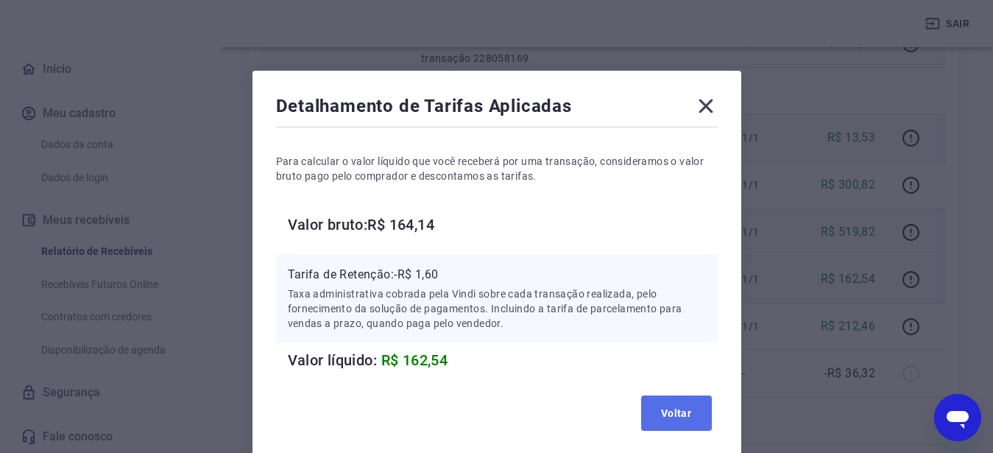
click at [674, 400] on button "Voltar" at bounding box center [676, 412] width 71 height 35
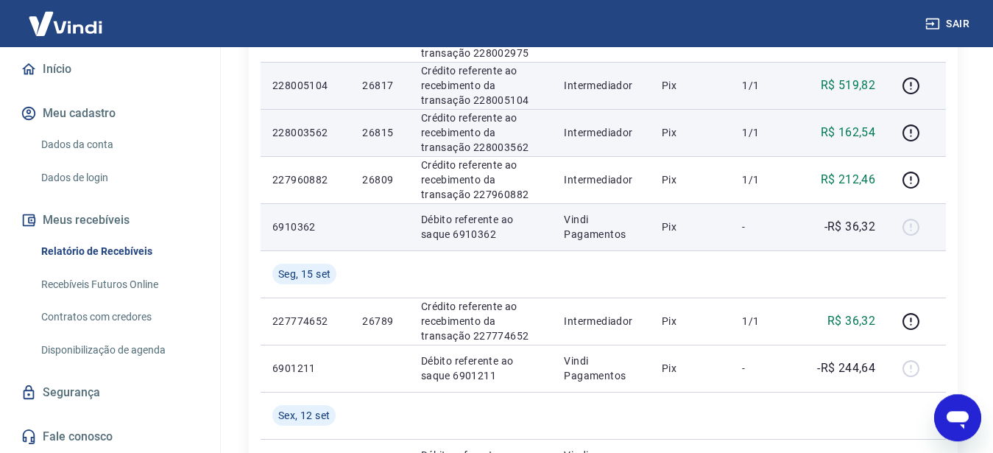
scroll to position [525, 0]
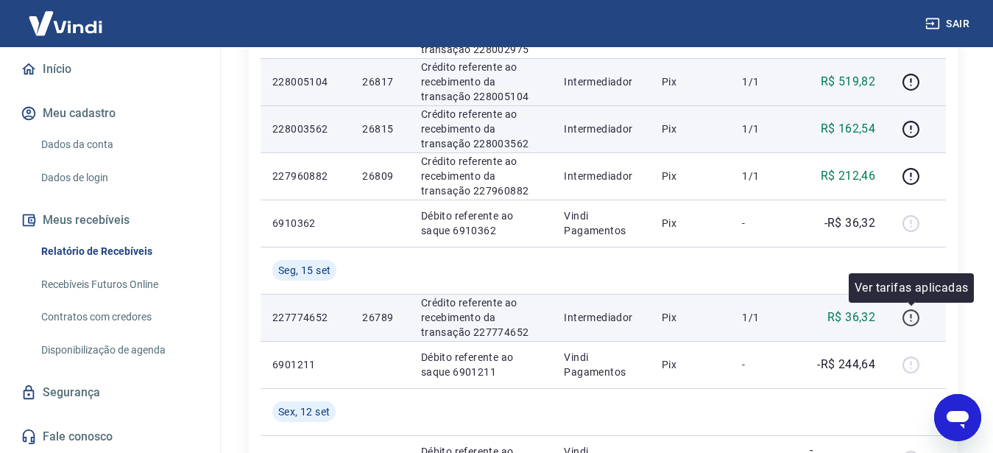
click at [909, 319] on icon "button" at bounding box center [910, 317] width 18 height 18
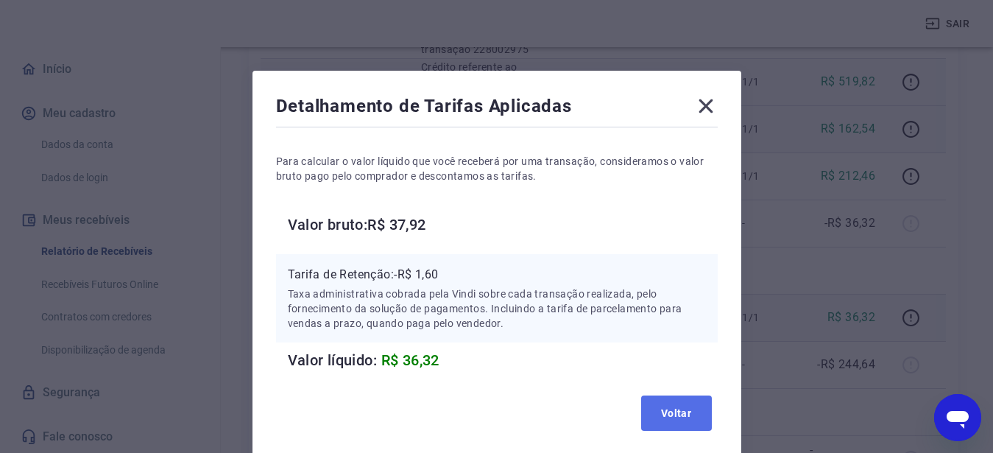
click at [685, 411] on button "Voltar" at bounding box center [676, 412] width 71 height 35
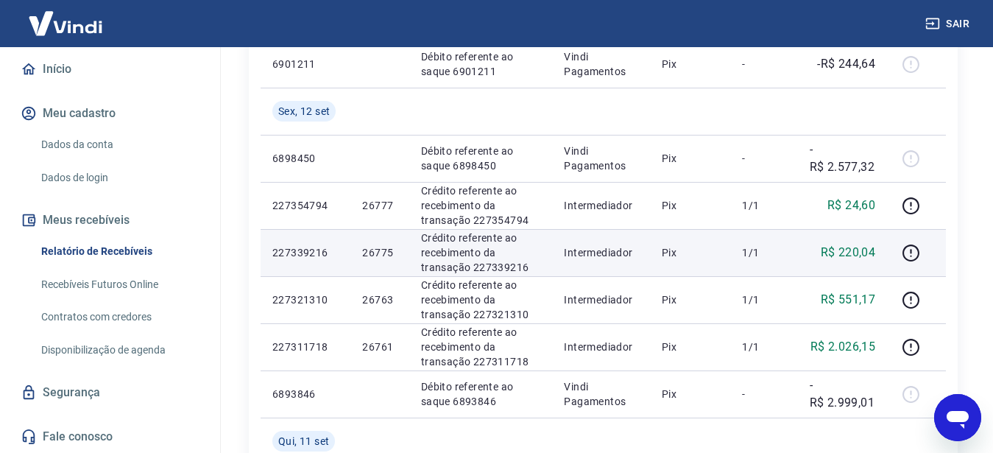
scroll to position [751, 0]
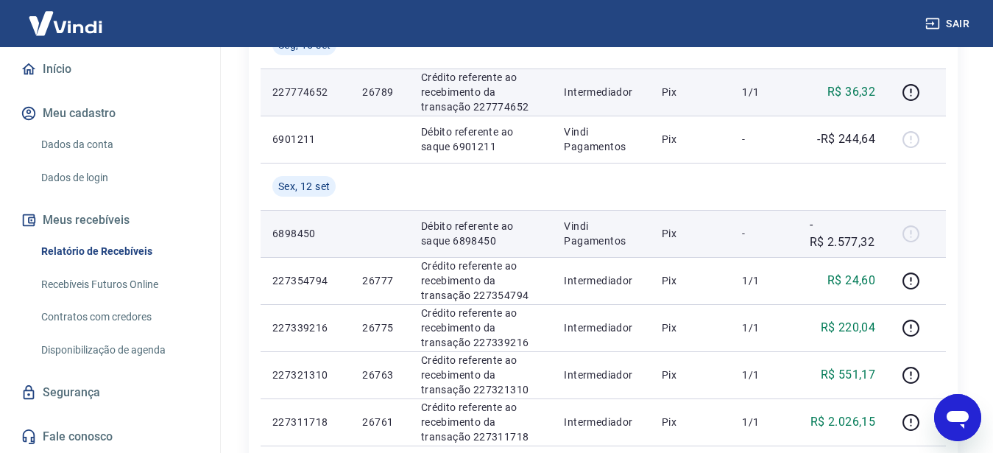
drag, startPoint x: 744, startPoint y: 238, endPoint x: 752, endPoint y: 238, distance: 8.1
click at [745, 238] on p "-" at bounding box center [763, 233] width 43 height 15
drag, startPoint x: 798, startPoint y: 238, endPoint x: 809, endPoint y: 238, distance: 11.0
click at [801, 238] on td "-R$ 2.577,32" at bounding box center [843, 233] width 90 height 47
click at [903, 233] on div at bounding box center [915, 233] width 35 height 24
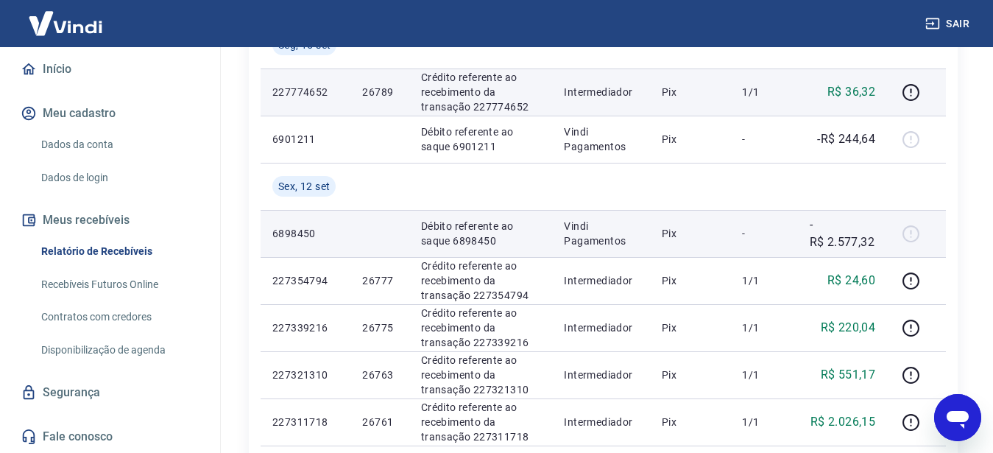
click at [915, 235] on div at bounding box center [915, 233] width 35 height 24
